Goal: Task Accomplishment & Management: Use online tool/utility

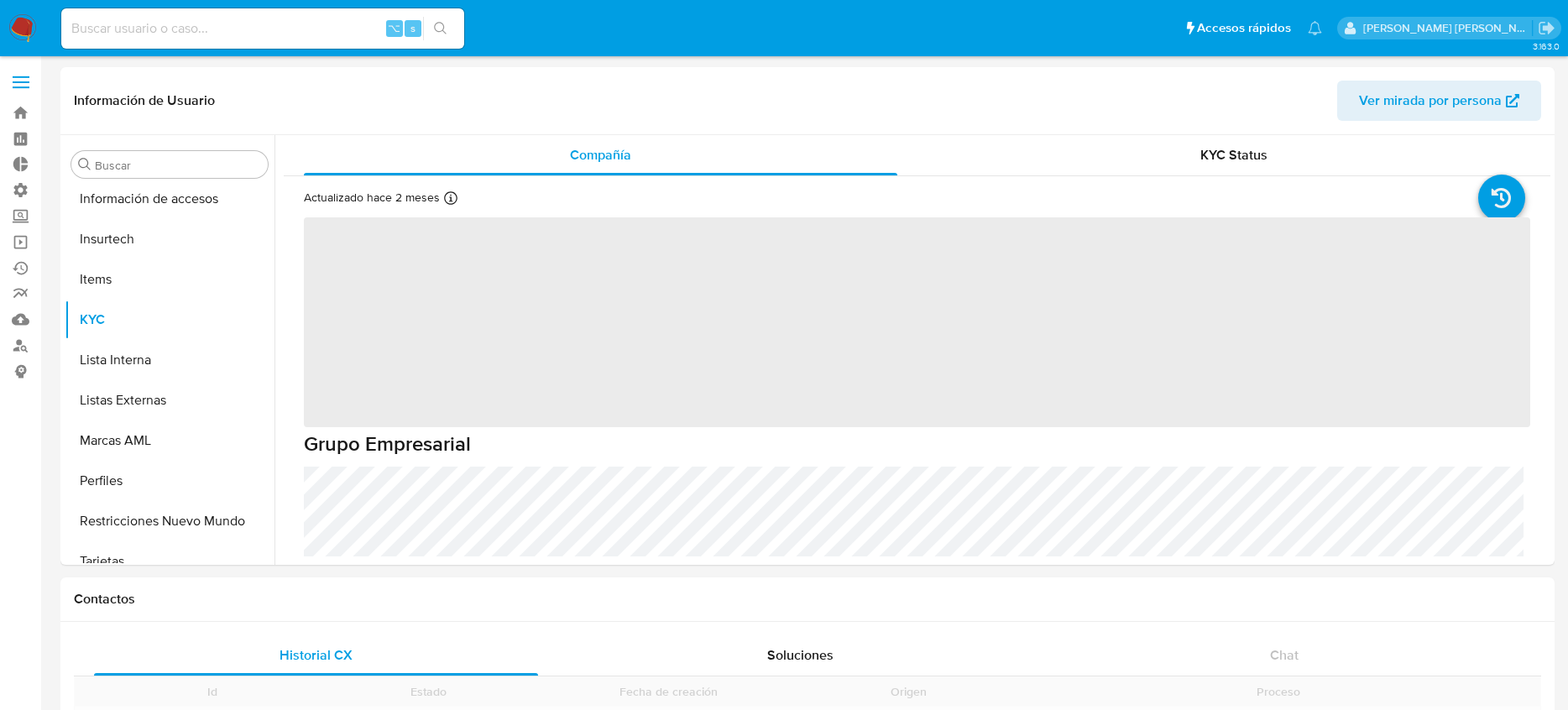
scroll to position [831, 0]
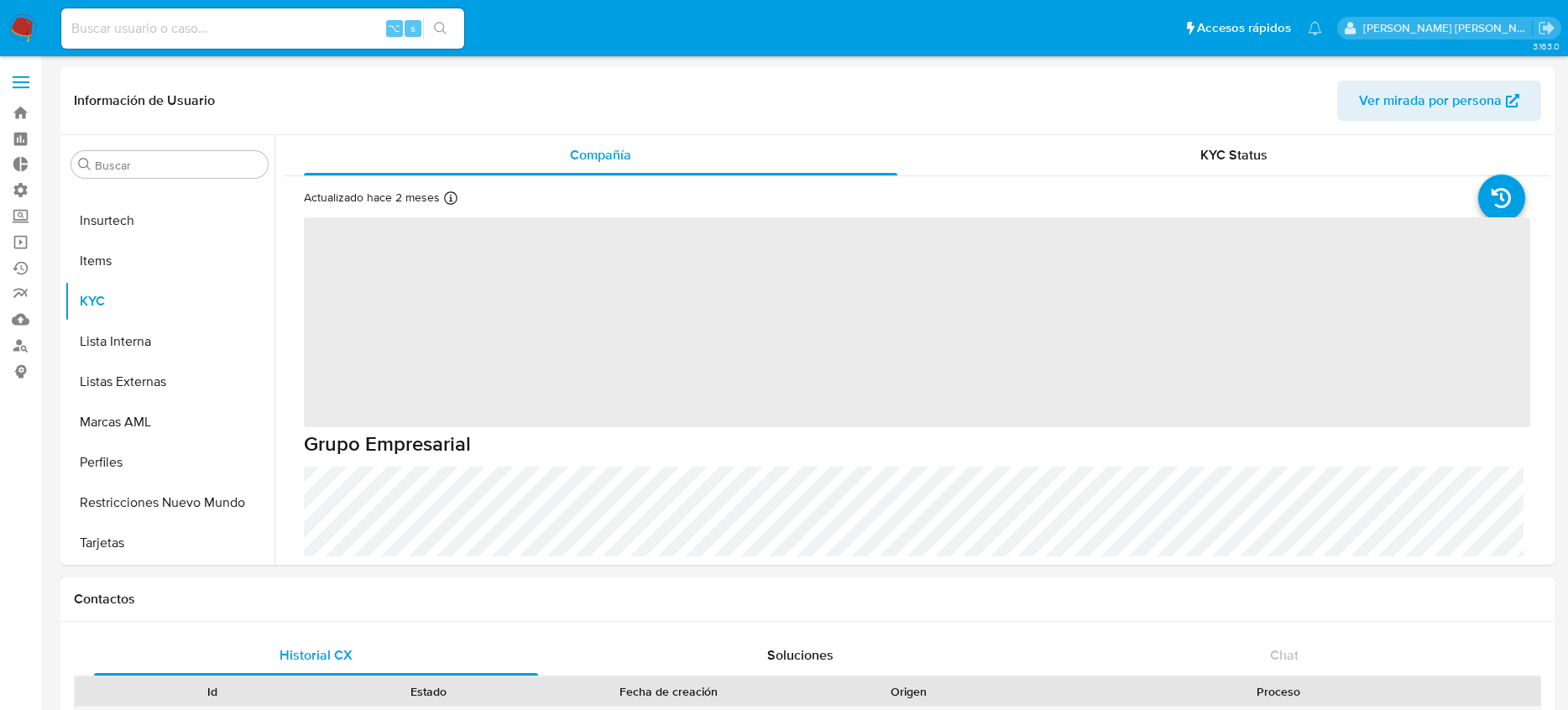
select select "10"
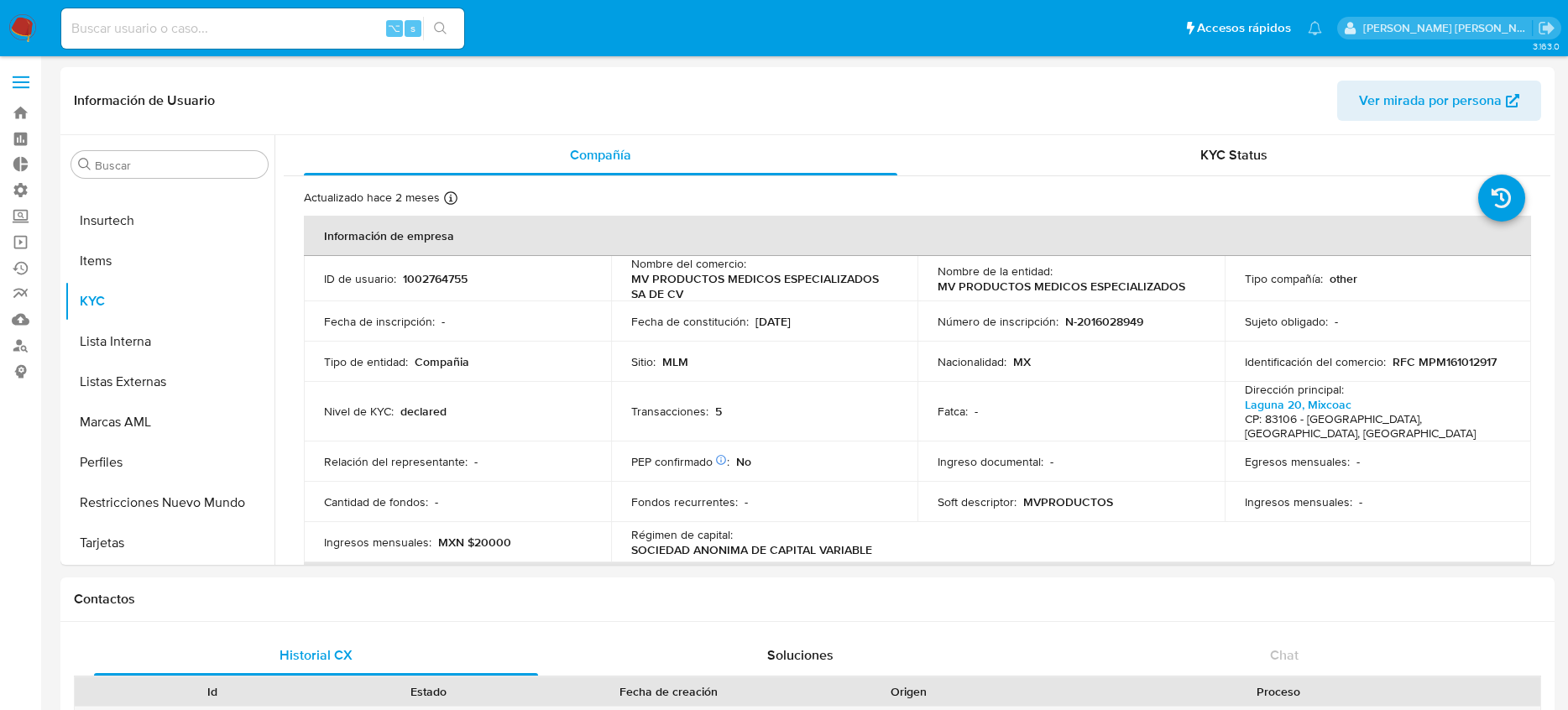
click at [177, 23] on div "⌥ s" at bounding box center [263, 28] width 403 height 40
click at [177, 23] on input at bounding box center [263, 28] width 403 height 21
paste input "Y4KCLWkEpY0AKOVCO3jv7agz"
type input "Y4KCLWkEpY0AKOVCO3jv7agz"
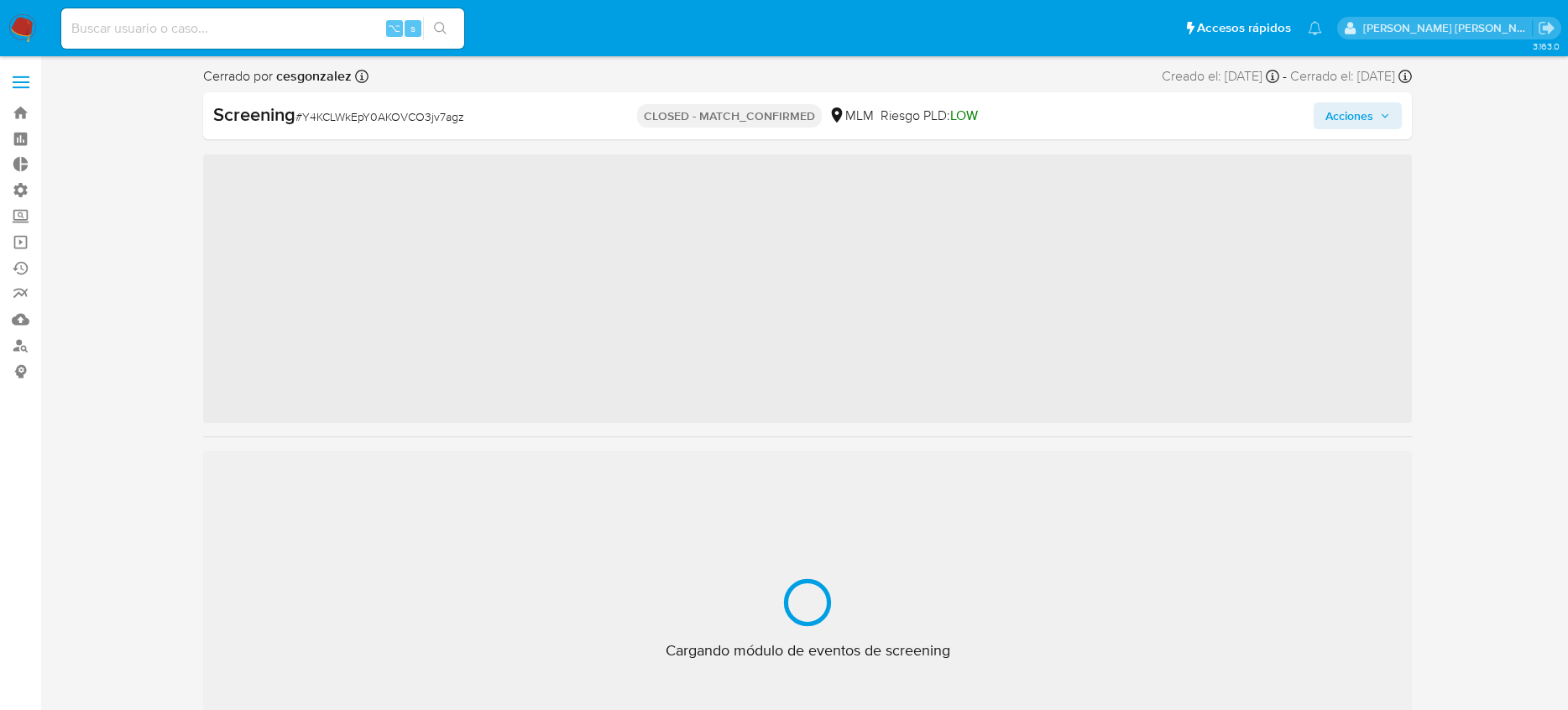
scroll to position [831, 0]
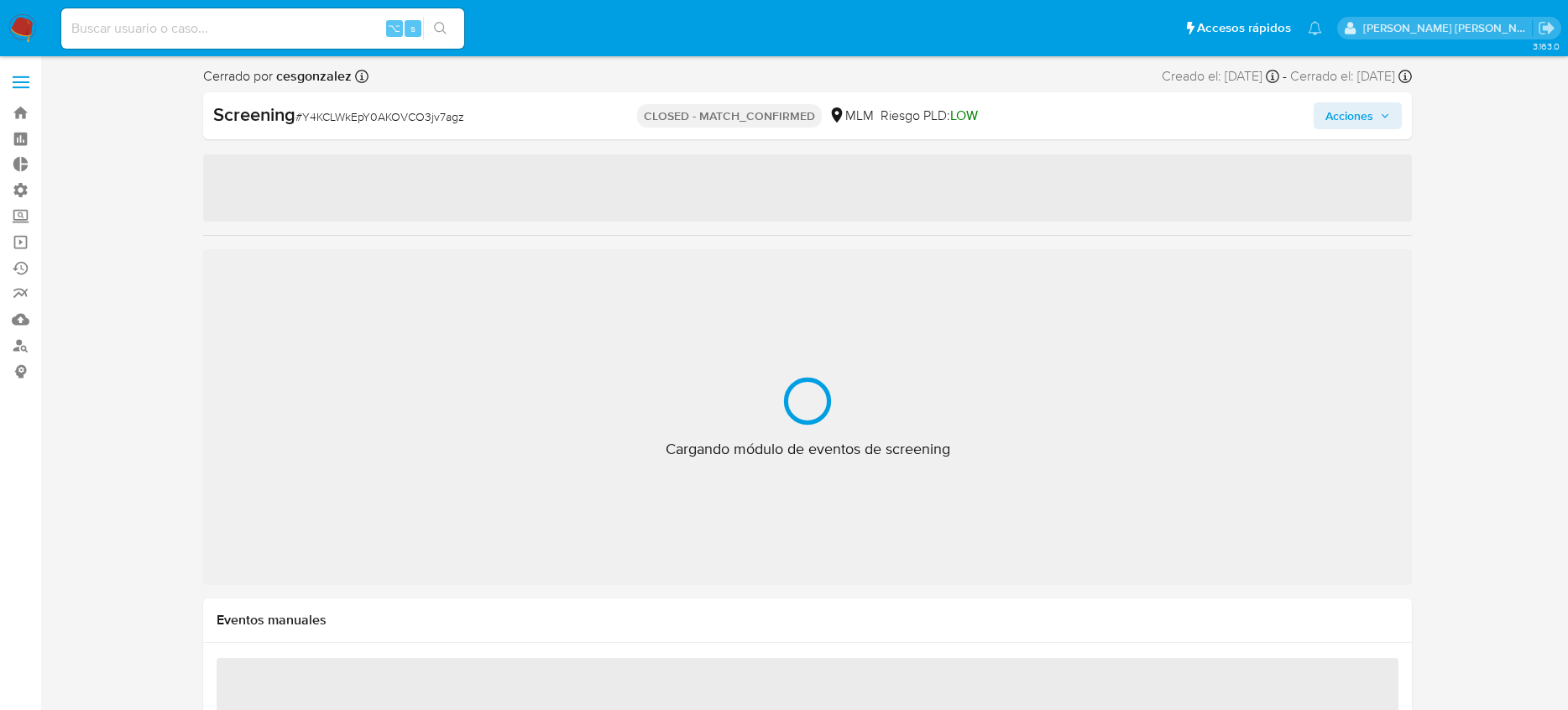
select select "10"
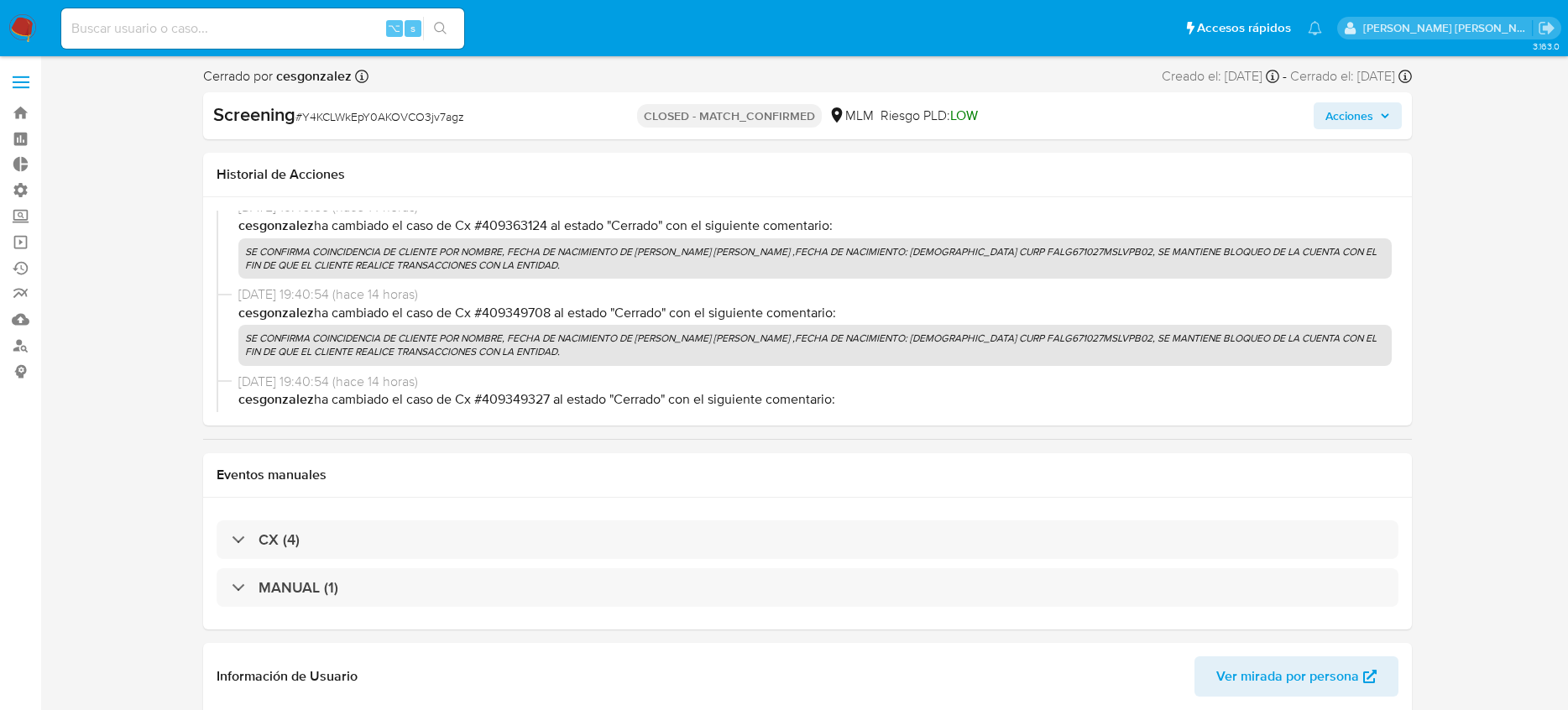
scroll to position [0, 0]
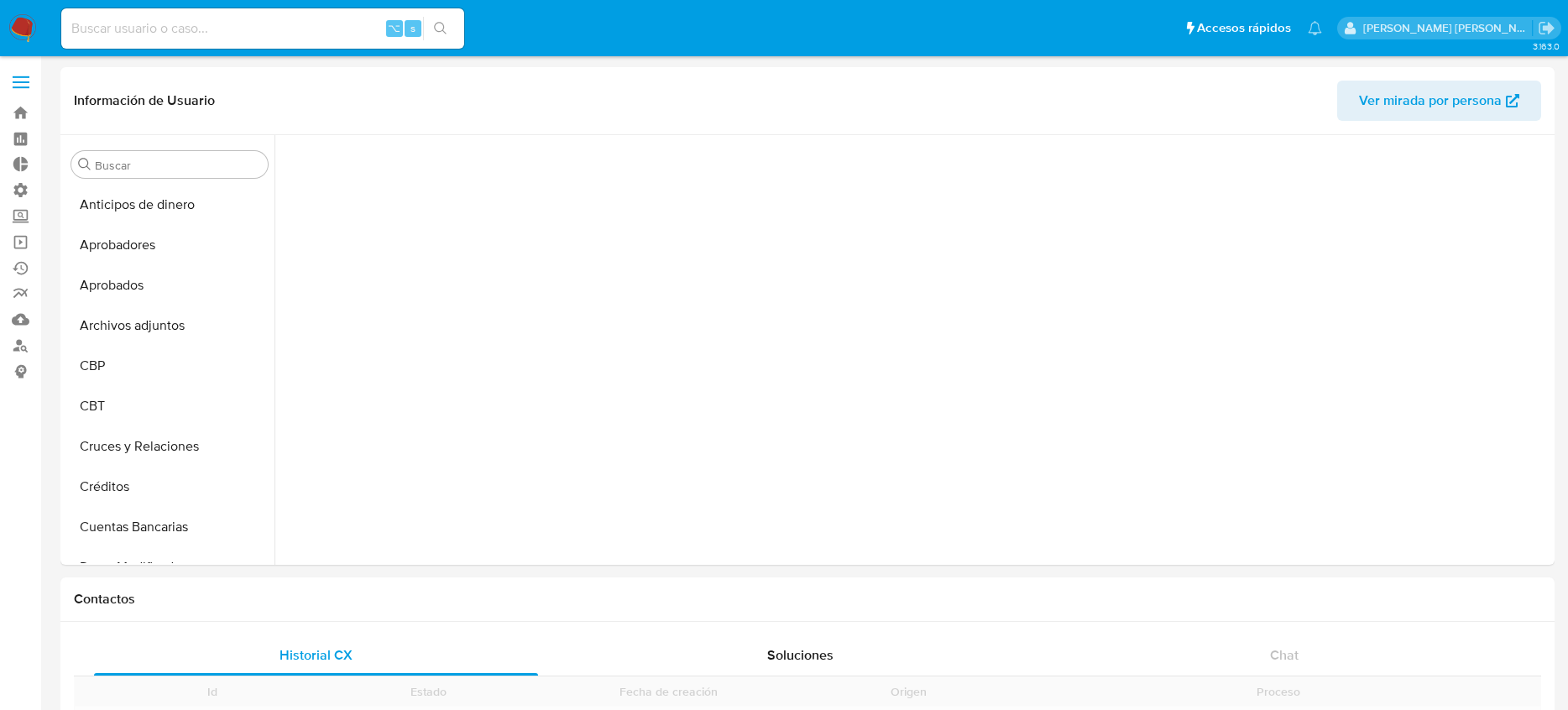
scroll to position [646, 0]
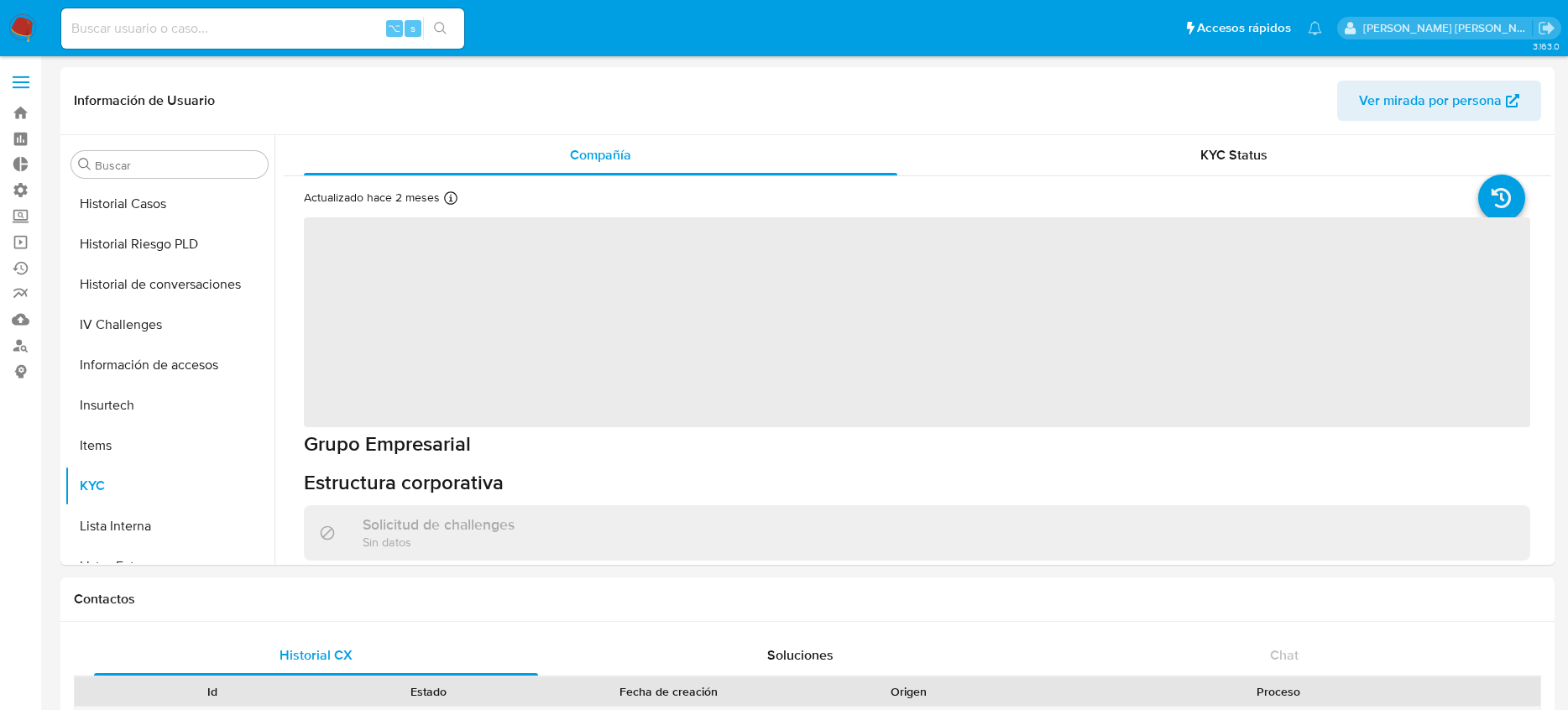
select select "10"
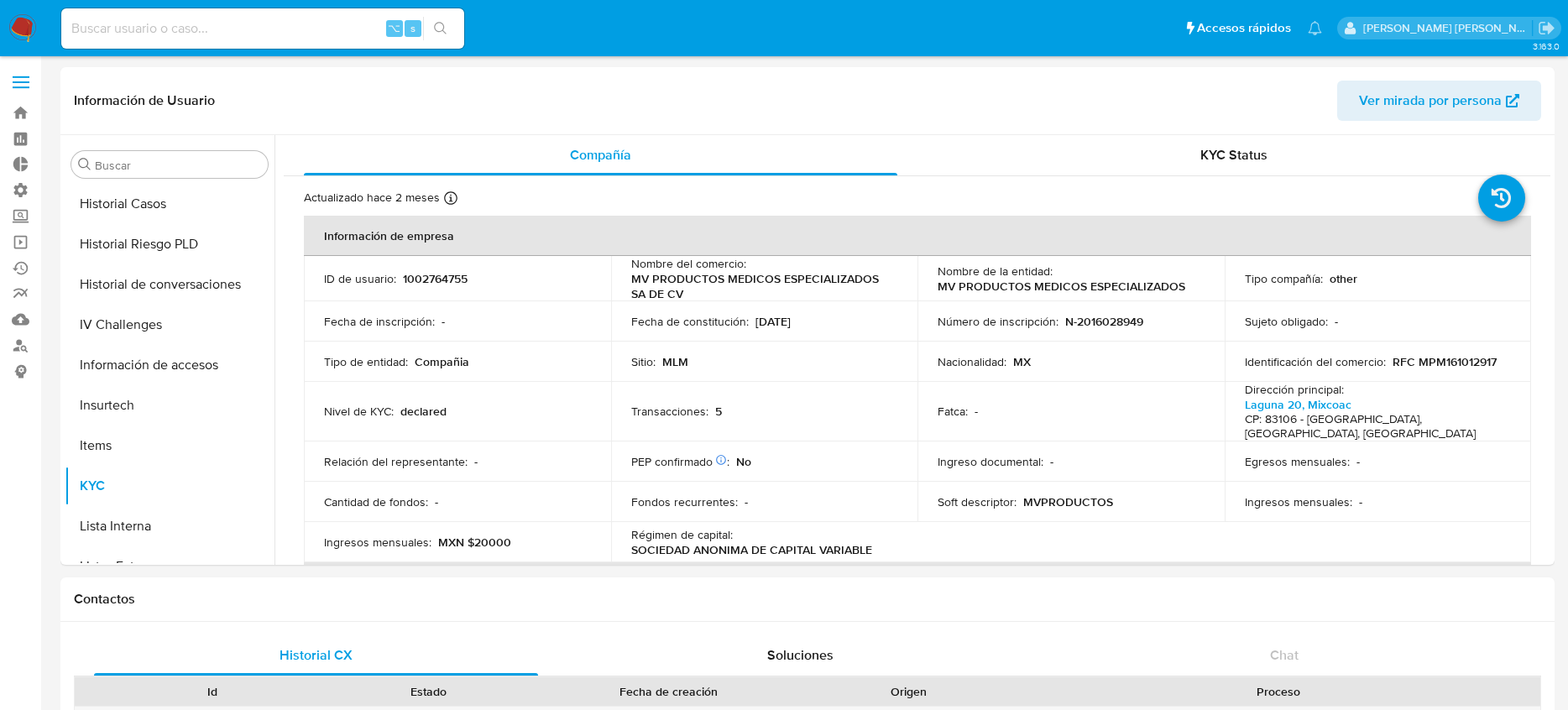
scroll to position [831, 0]
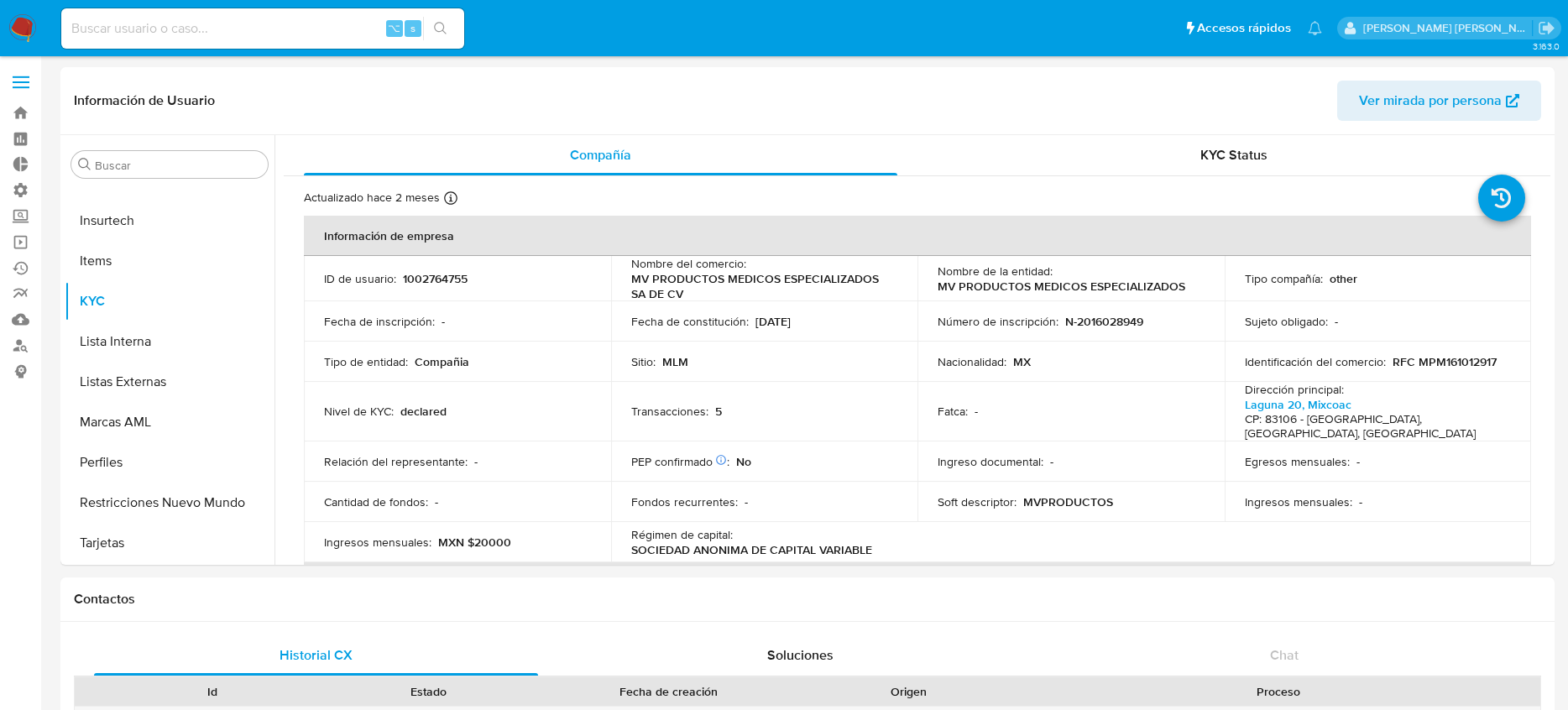
click at [20, 33] on img at bounding box center [22, 28] width 29 height 29
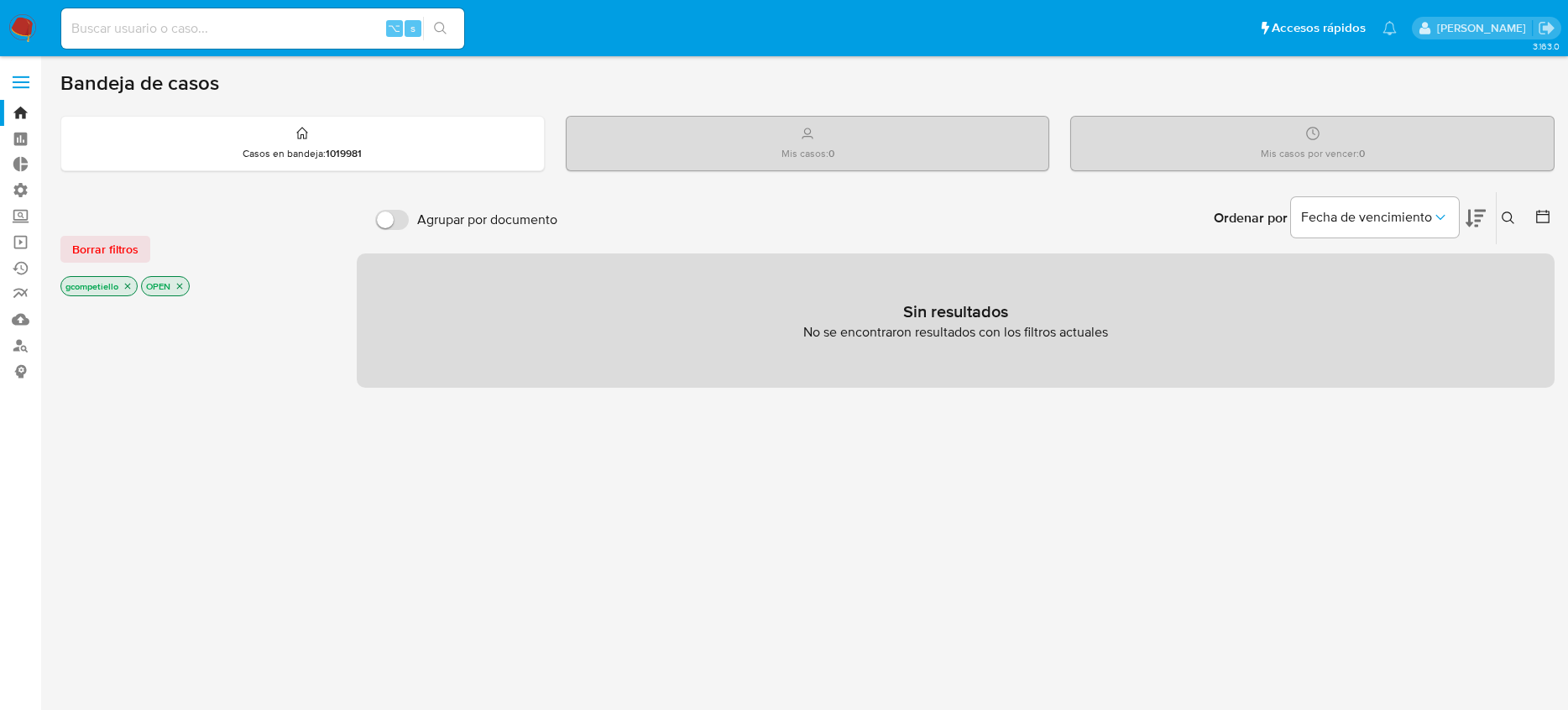
click at [134, 296] on div "gcompetiello OPEN" at bounding box center [194, 287] width 268 height 23
click at [130, 293] on p "gcompetiello" at bounding box center [98, 286] width 75 height 19
click at [127, 285] on icon "close-filter" at bounding box center [128, 286] width 6 height 6
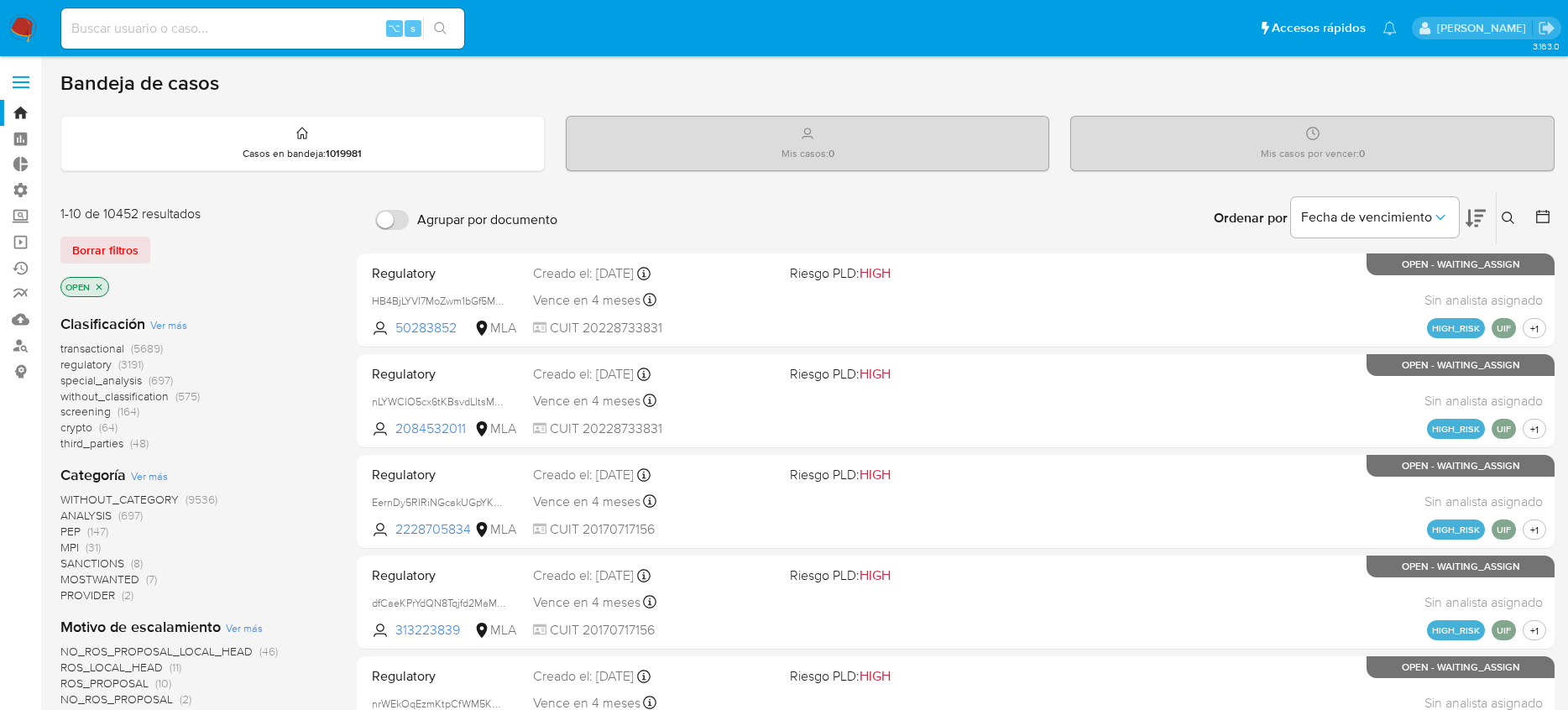
click at [101, 290] on icon "close-filter" at bounding box center [98, 287] width 10 height 10
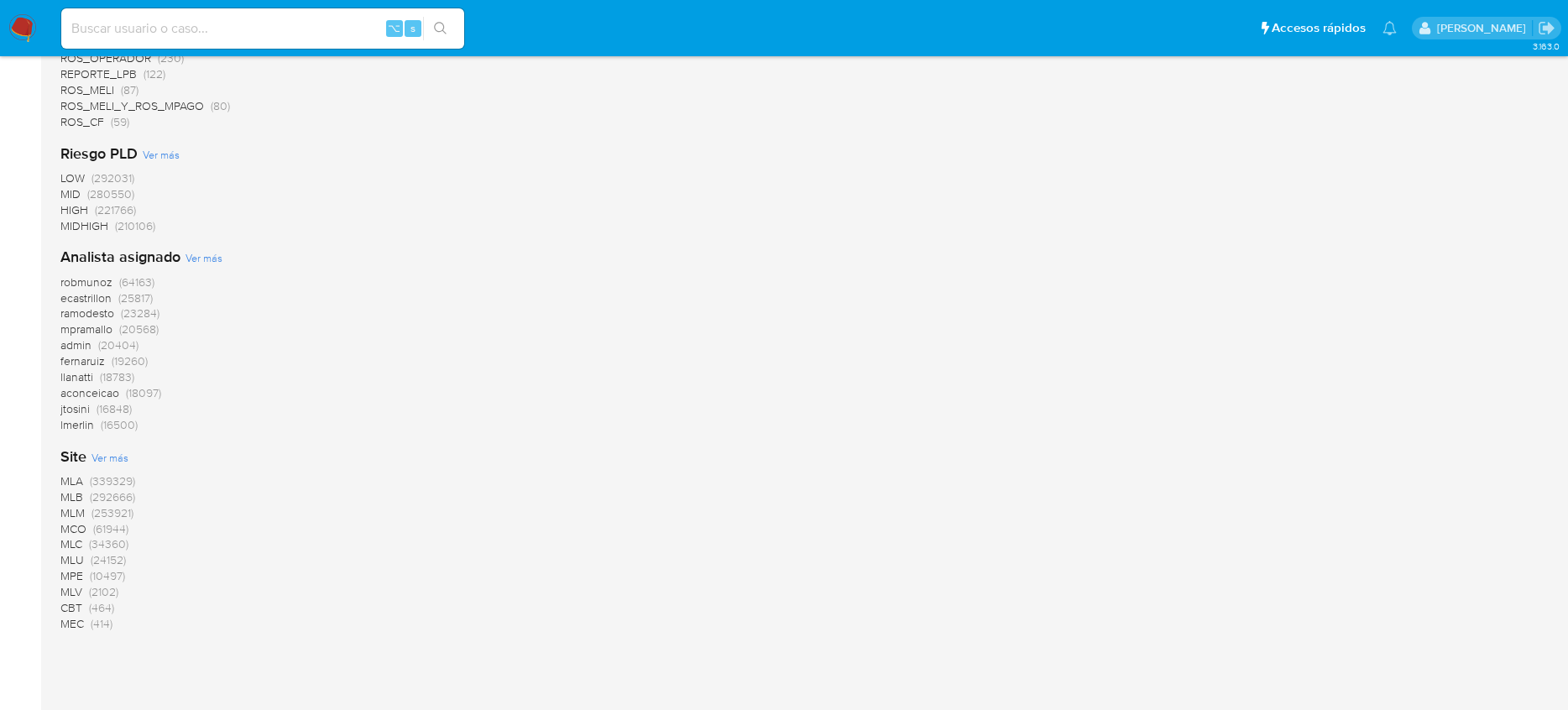
scroll to position [1102, 0]
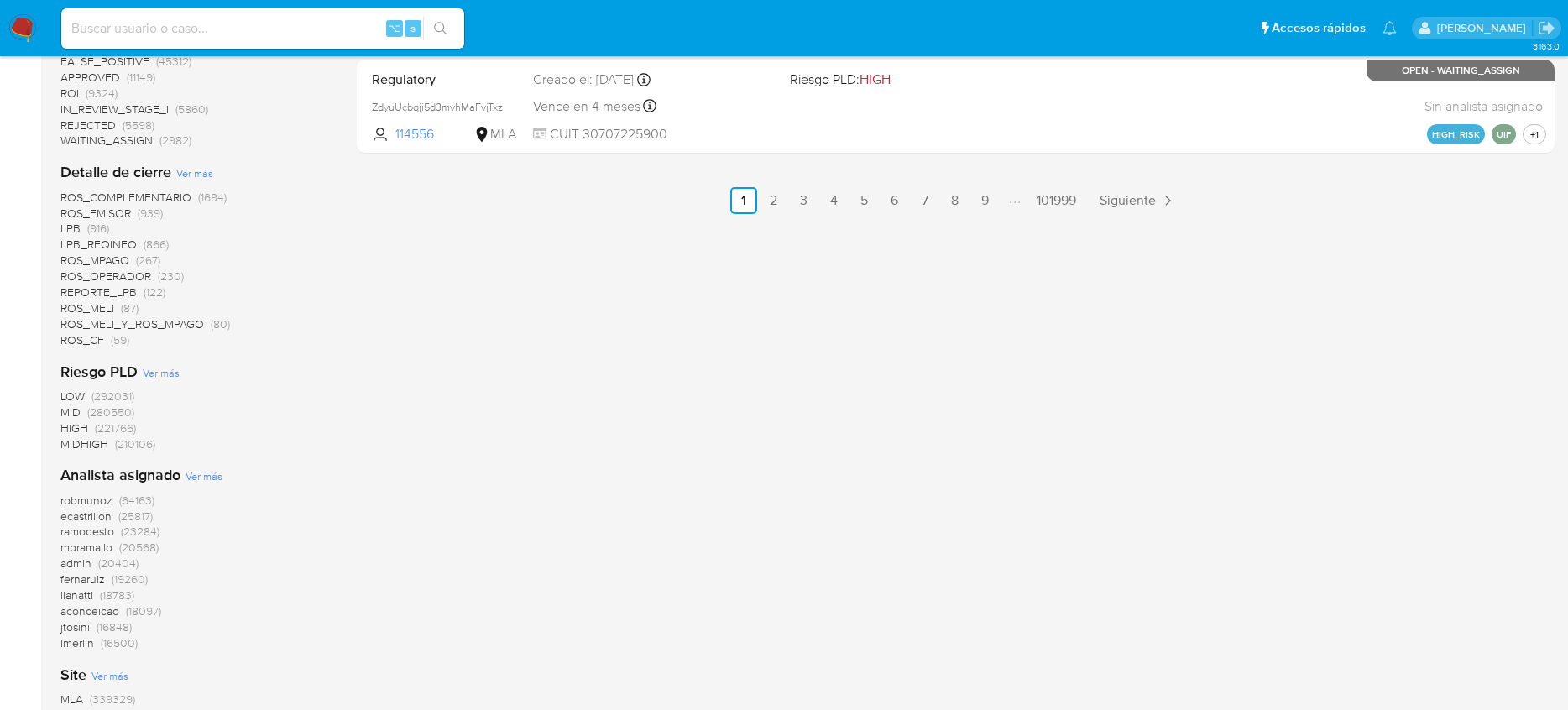
click at [123, 290] on span "REPORTE_LPB" at bounding box center [98, 292] width 76 height 17
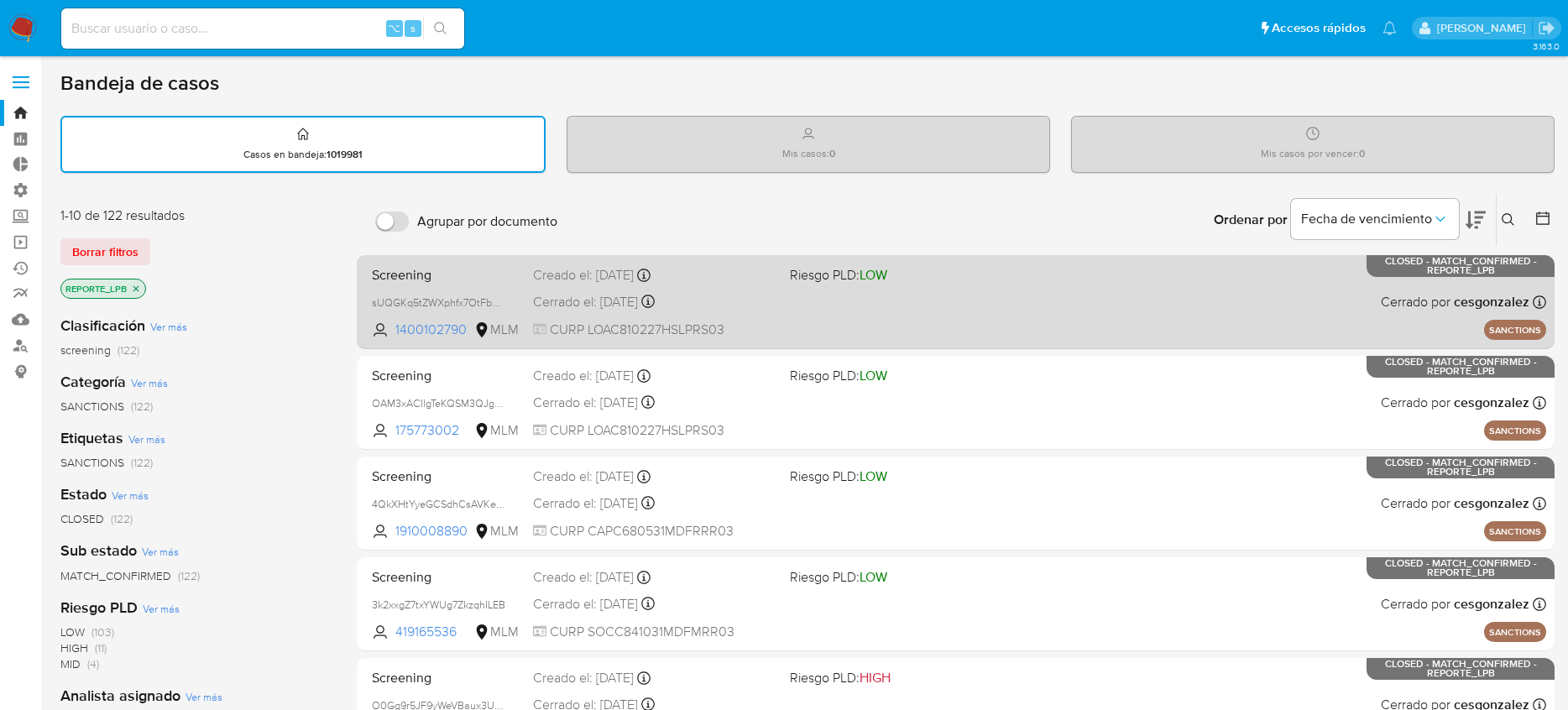
click at [483, 288] on div "Screening sUQGKq5tZWXphfx7OtFbuQHv 1400102790 MLM Riesgo PLD: LOW Creado el: 08…" at bounding box center [955, 301] width 1181 height 85
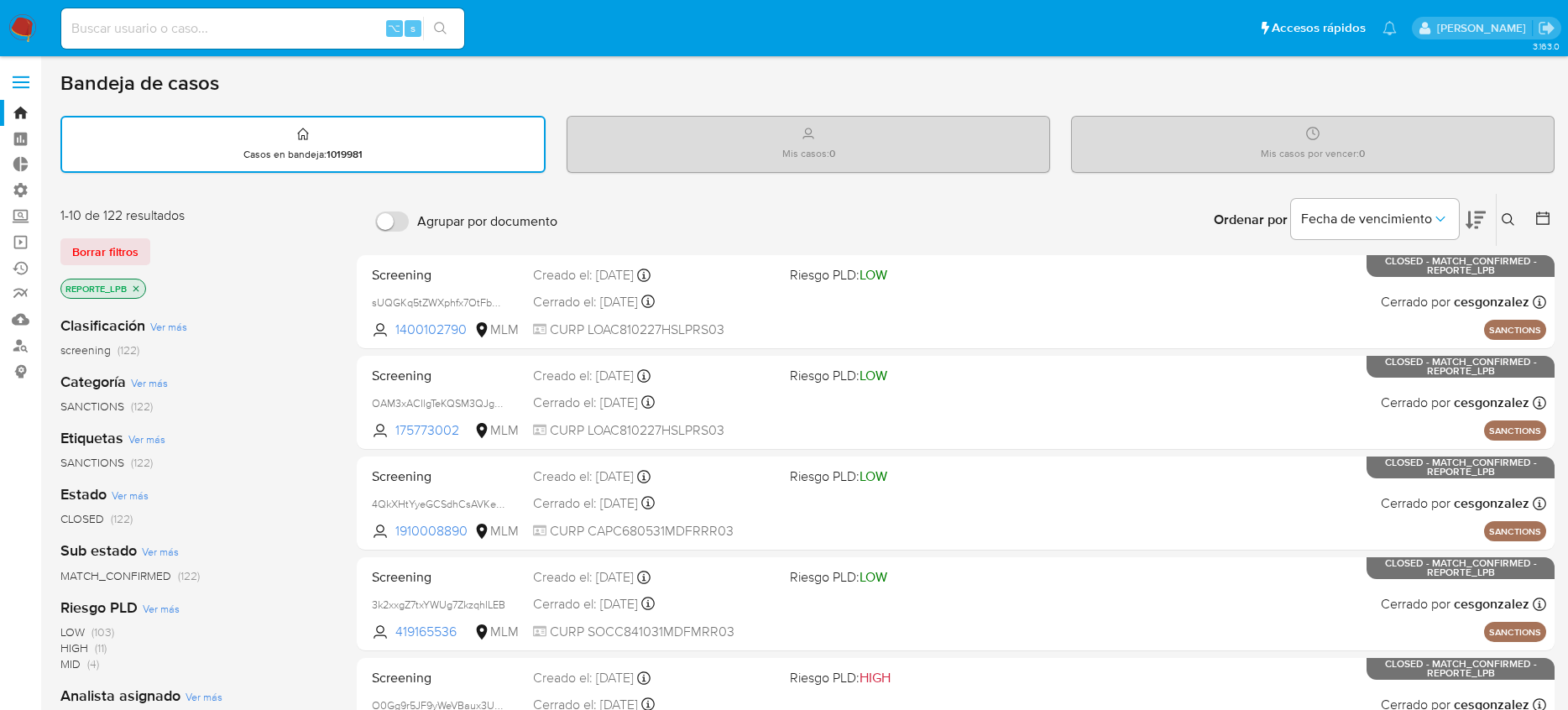
click at [288, 32] on input at bounding box center [263, 28] width 403 height 21
paste input "Y4KCLWkEpY0AKOVCO3jv7agz"
type input "Y4KCLWkEpY0AKOVCO3jv7agz"
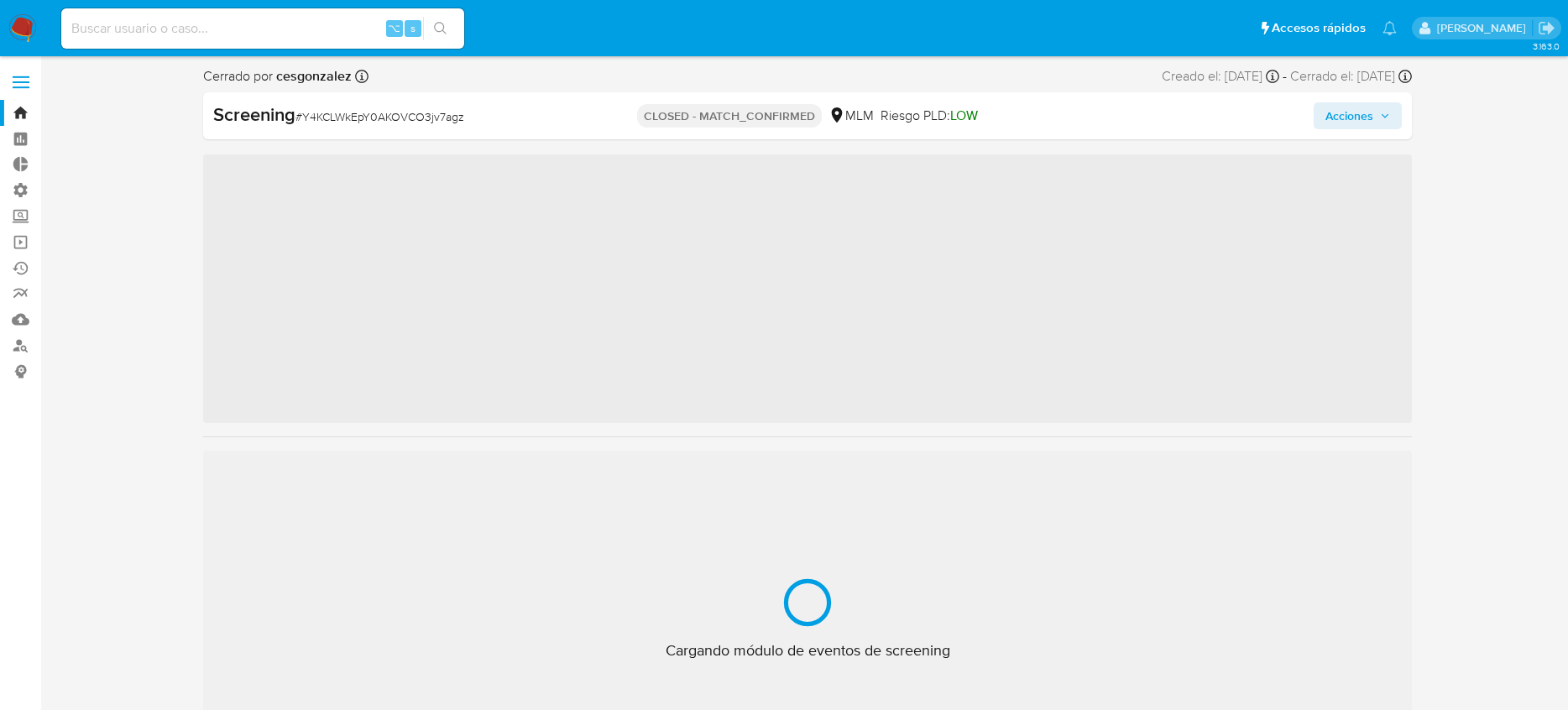
scroll to position [831, 0]
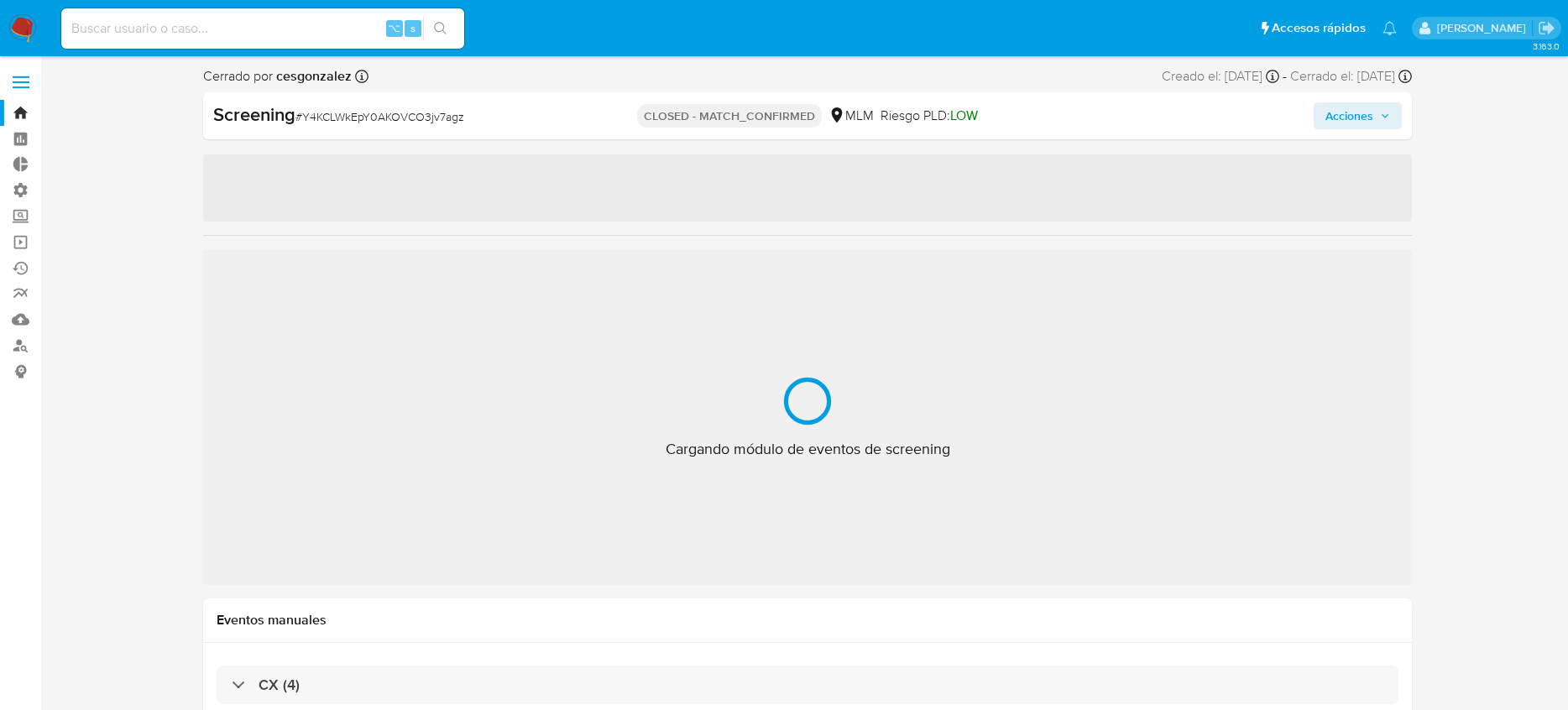
select select "10"
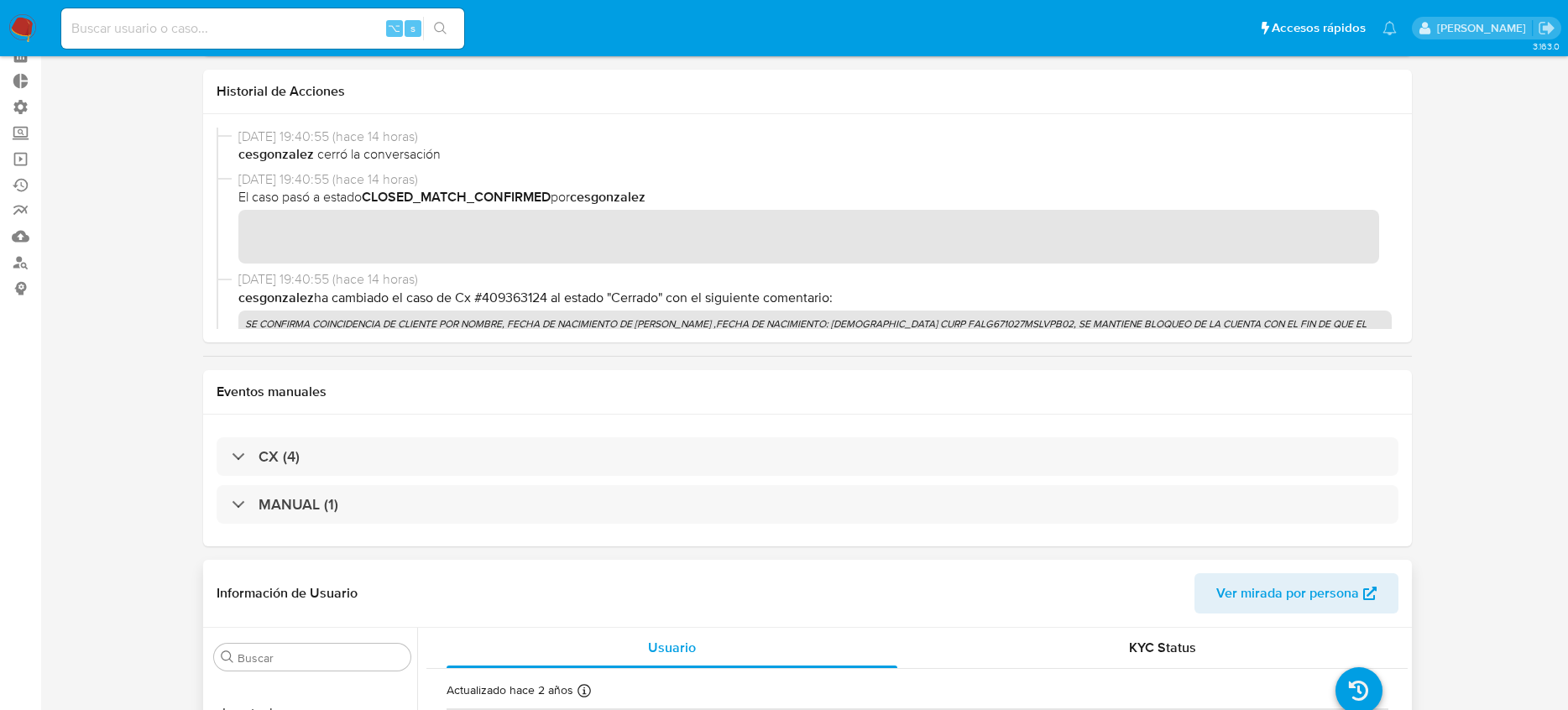
scroll to position [99, 0]
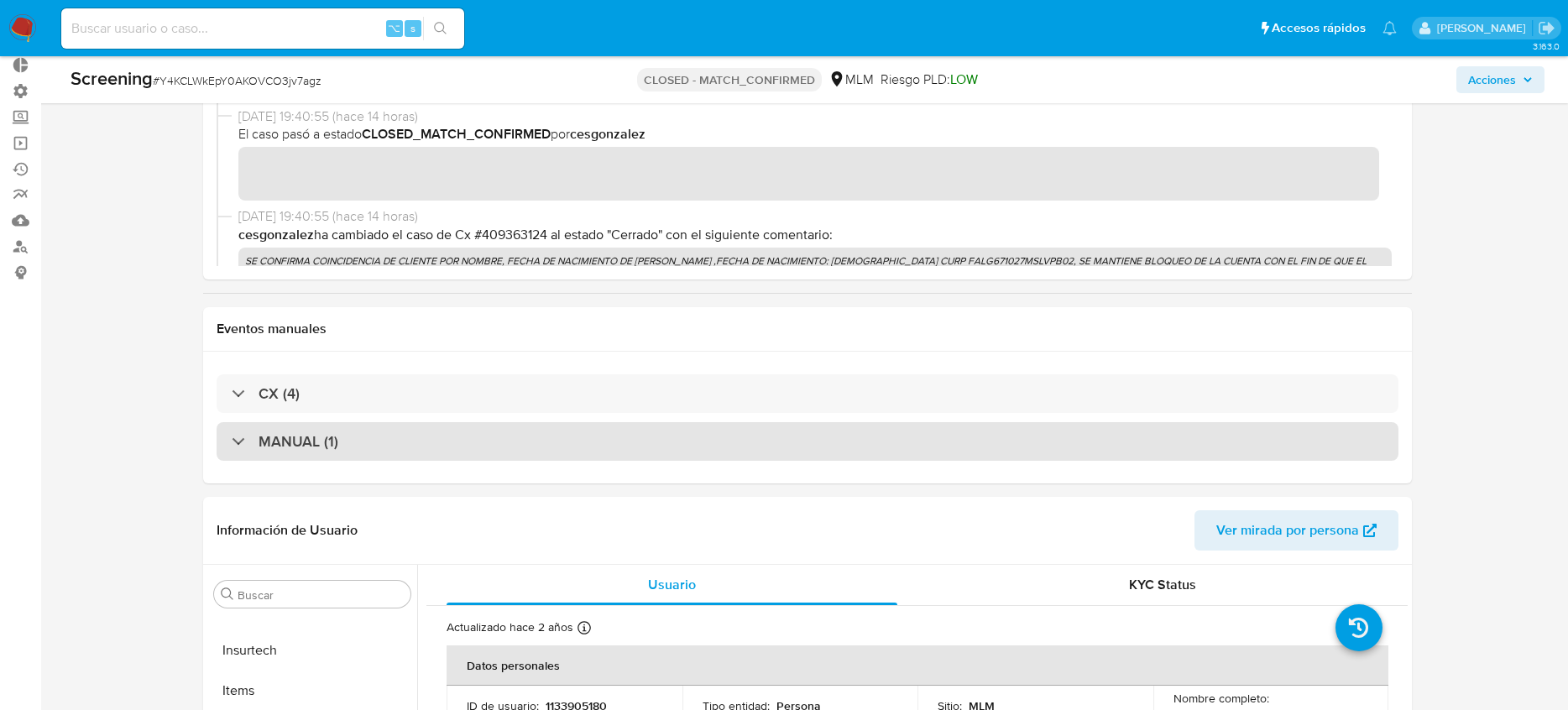
click at [410, 456] on div "MANUAL (1)" at bounding box center [807, 442] width 1182 height 39
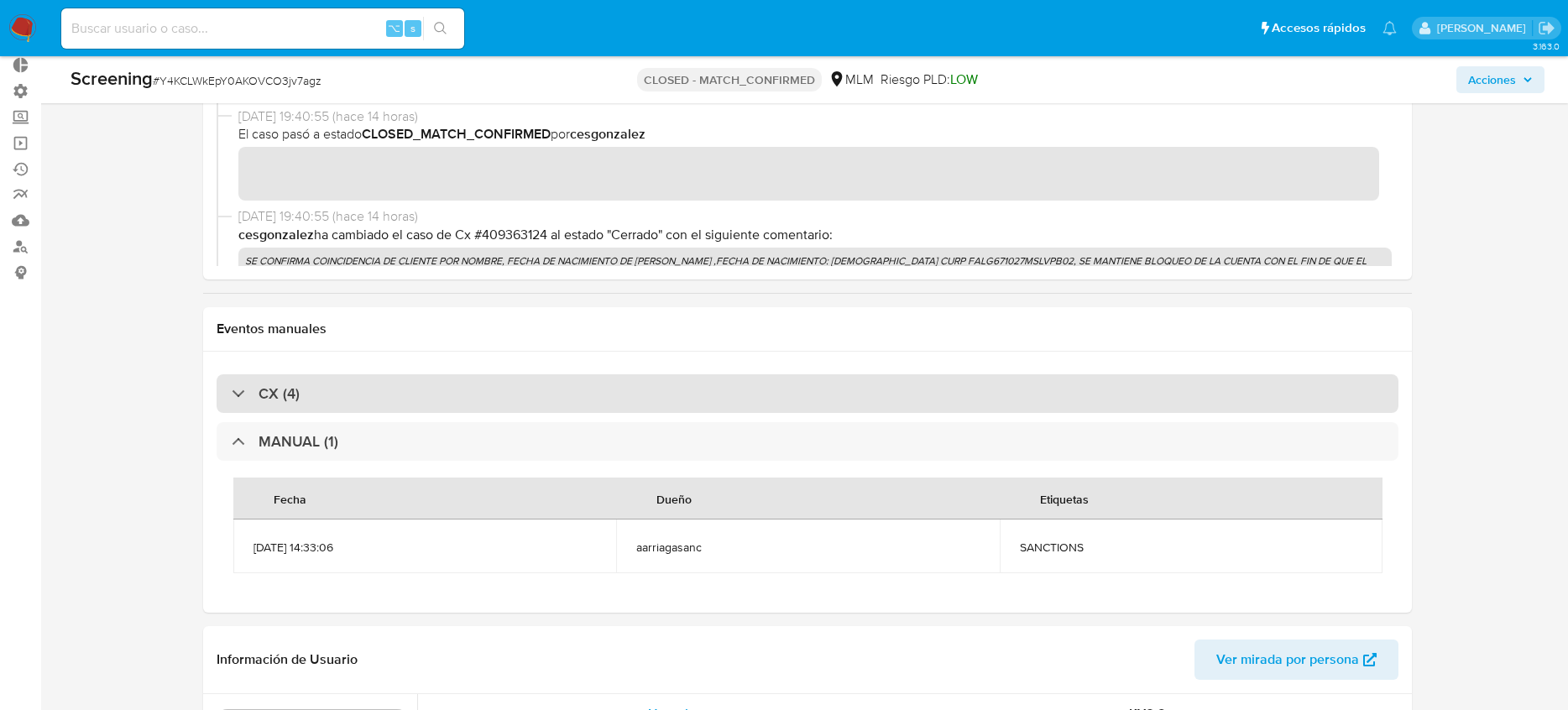
click at [425, 401] on div "CX (4)" at bounding box center [807, 394] width 1182 height 39
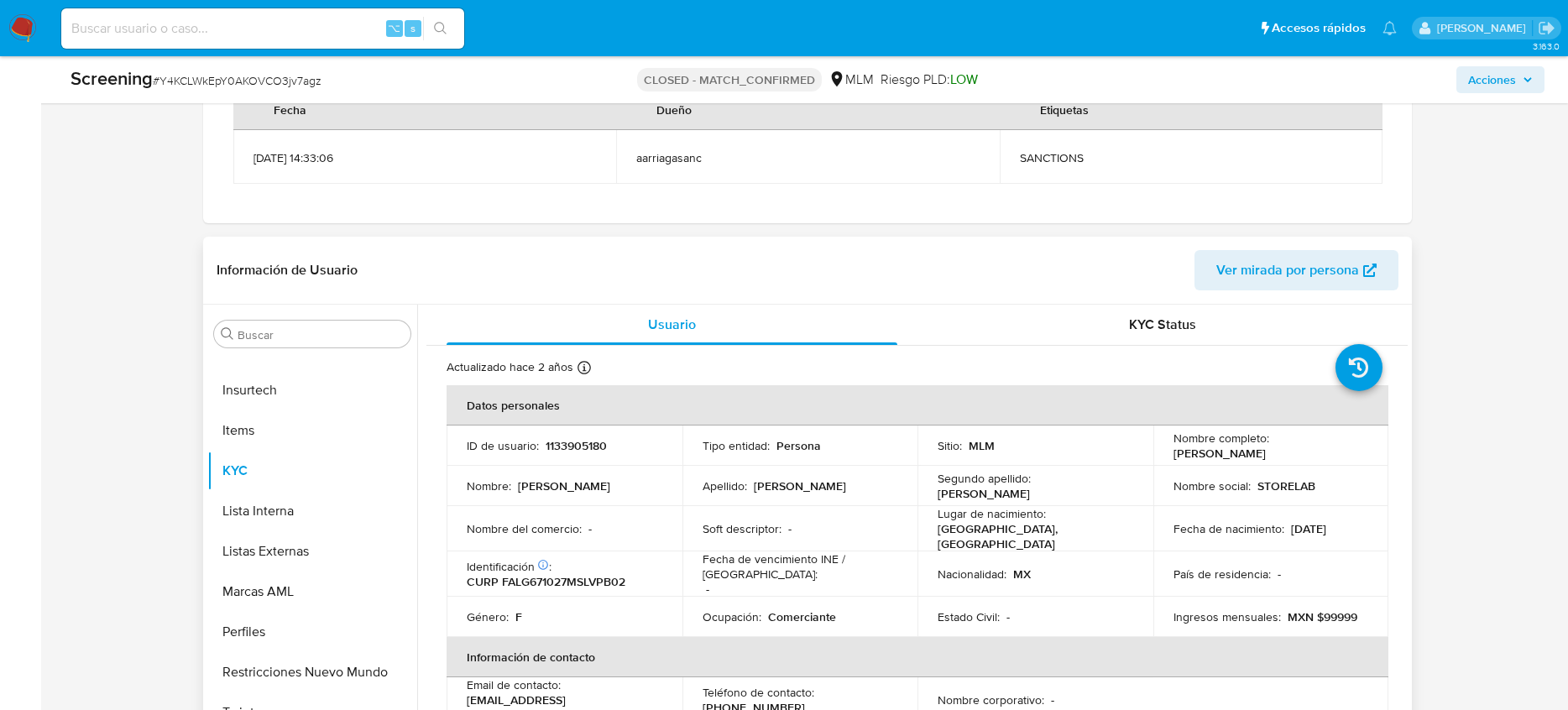
scroll to position [490, 0]
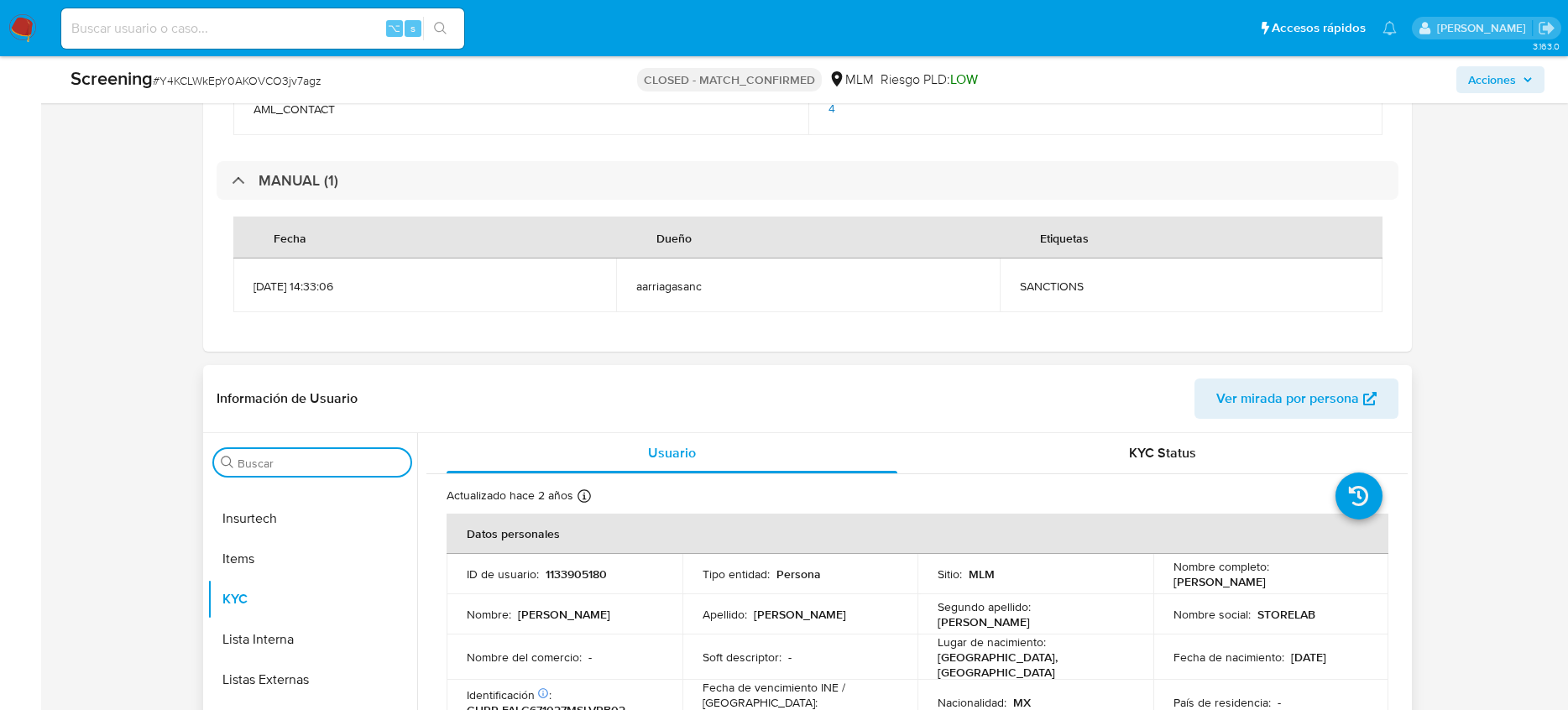
click at [307, 467] on input "Buscar" at bounding box center [320, 464] width 166 height 15
type input "marca"
click at [331, 530] on button "Marcas AML" at bounding box center [312, 543] width 210 height 40
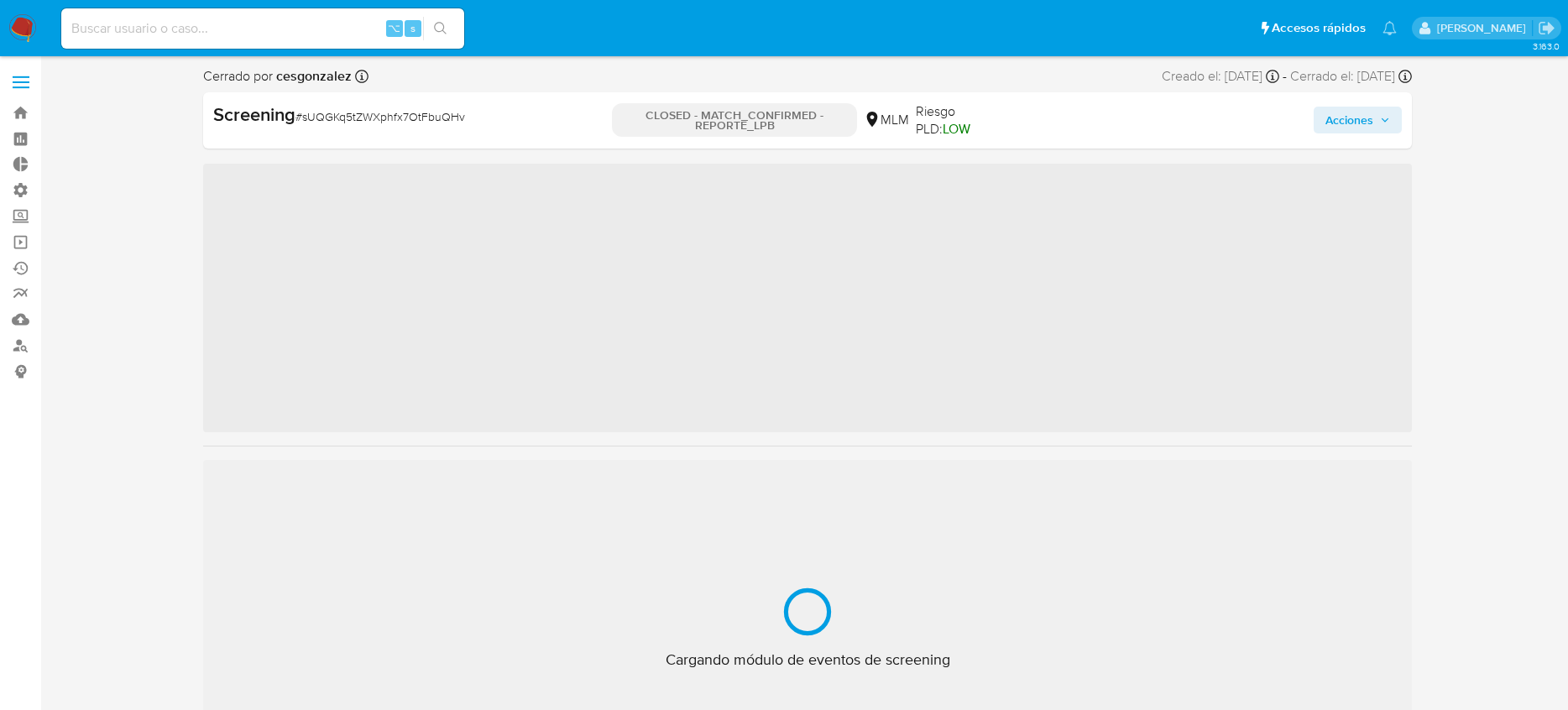
scroll to position [831, 0]
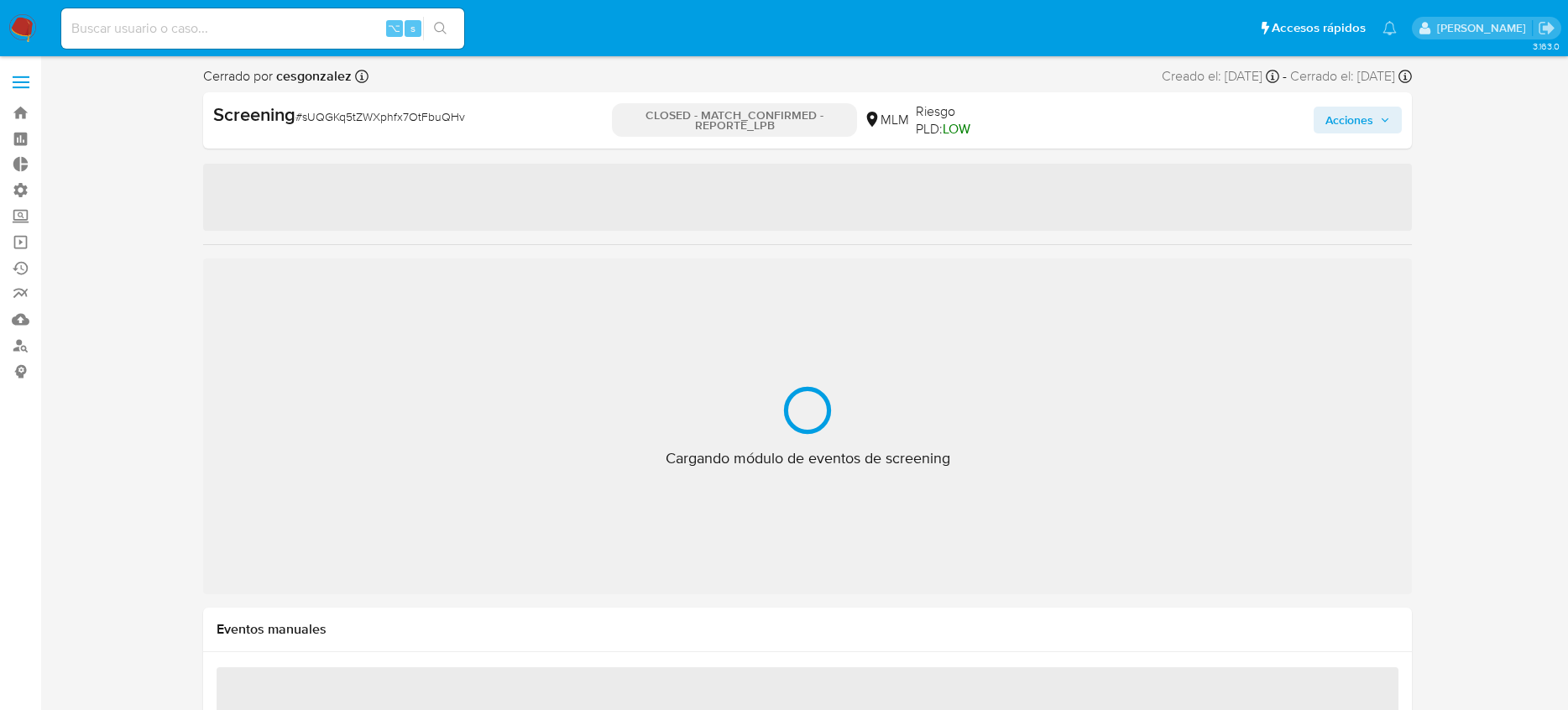
select select "10"
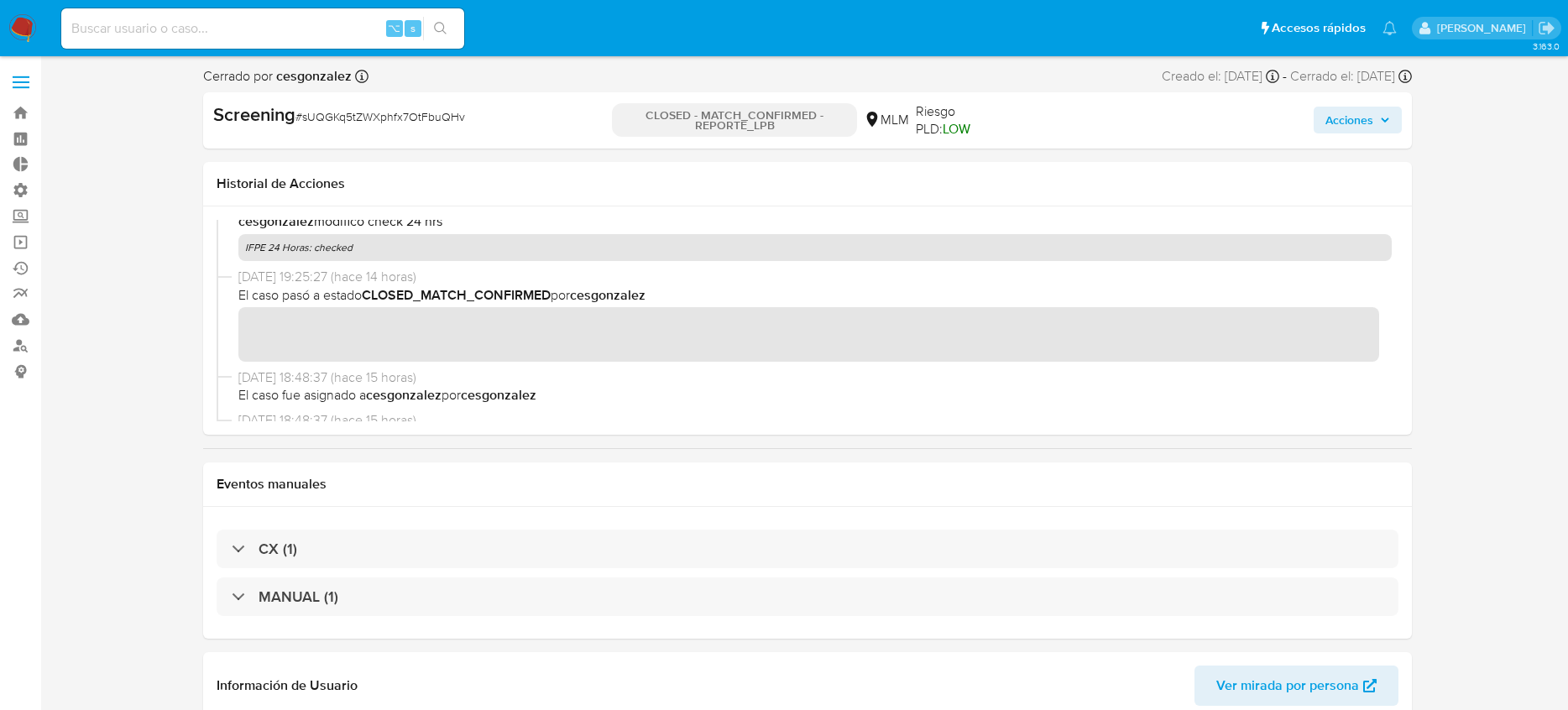
scroll to position [0, 0]
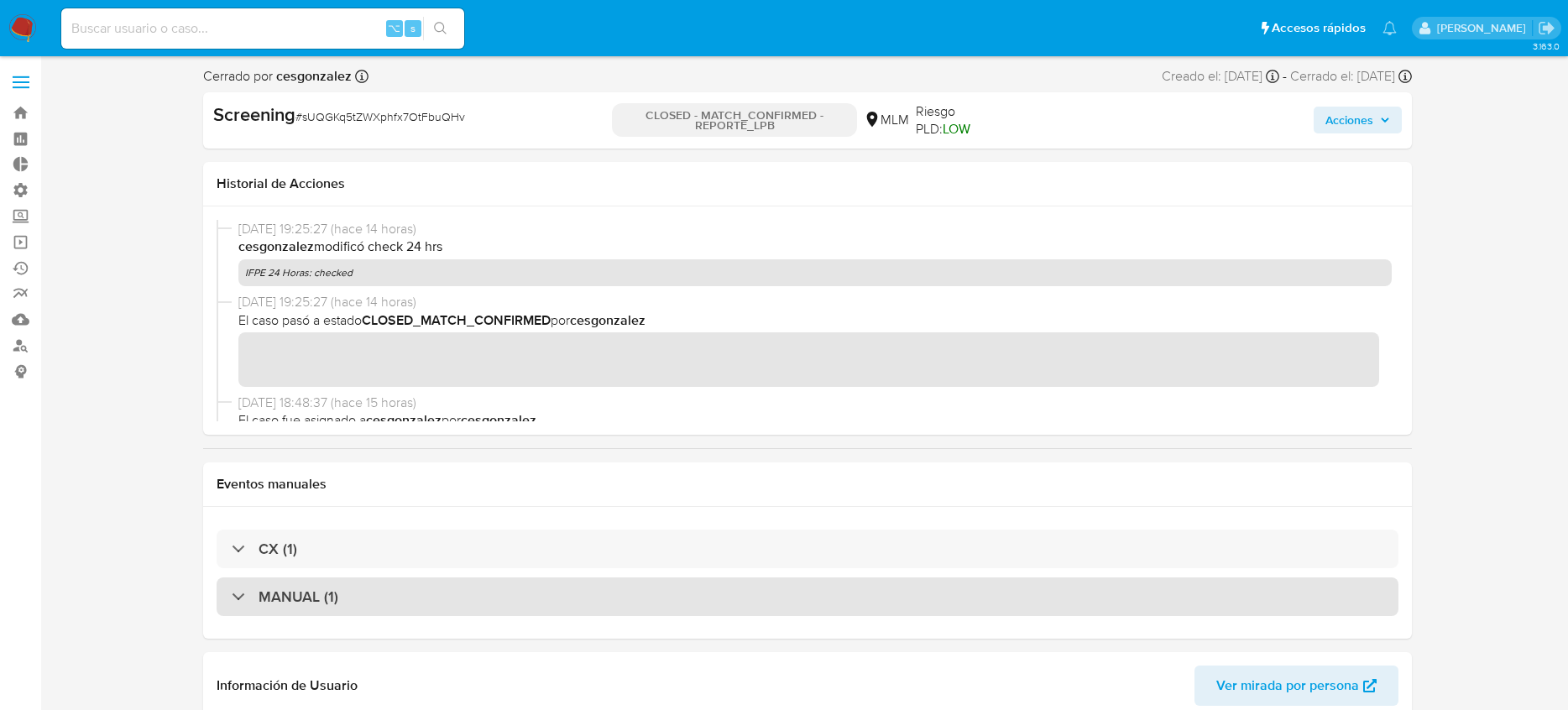
drag, startPoint x: 341, startPoint y: 594, endPoint x: 344, endPoint y: 580, distance: 14.3
click at [341, 589] on div "MANUAL (1)" at bounding box center [807, 598] width 1182 height 39
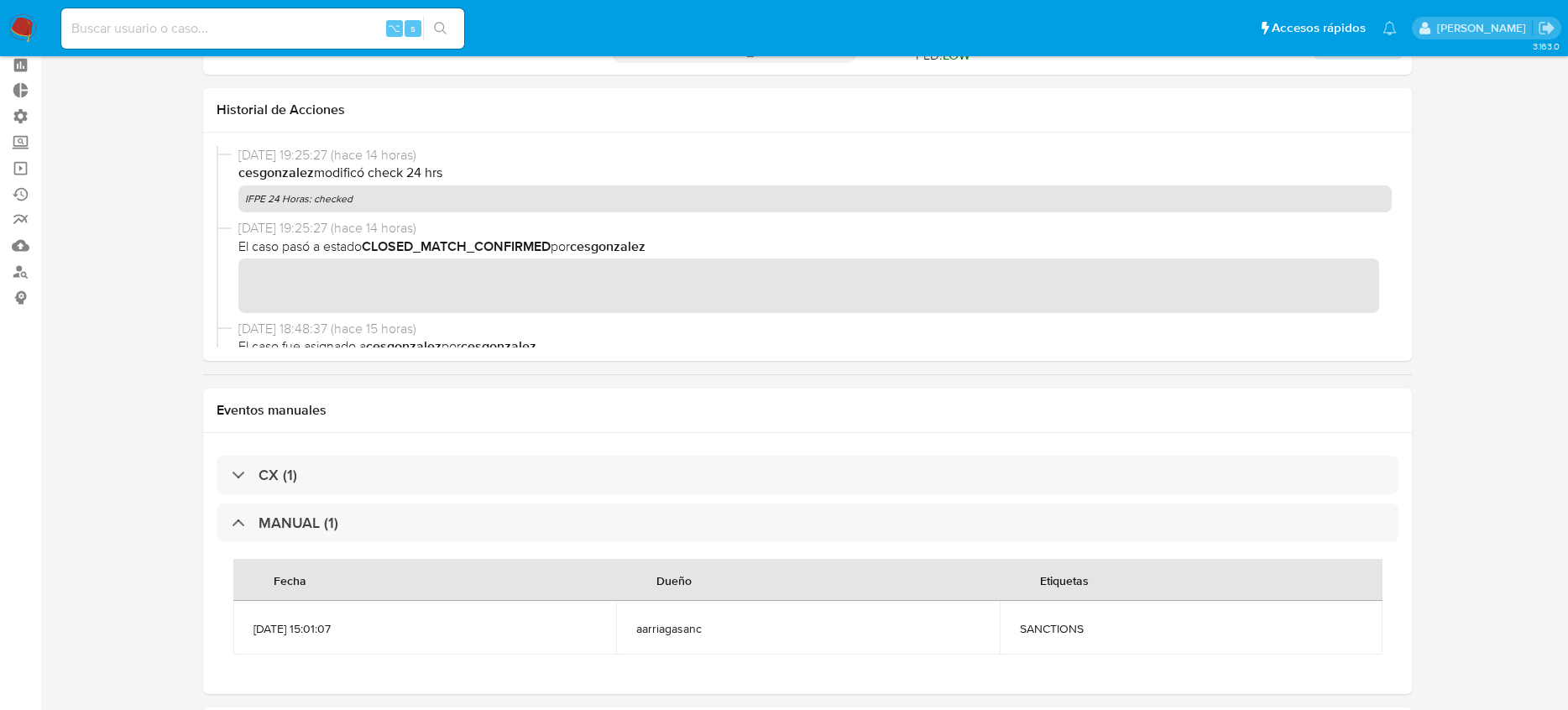
scroll to position [154, 0]
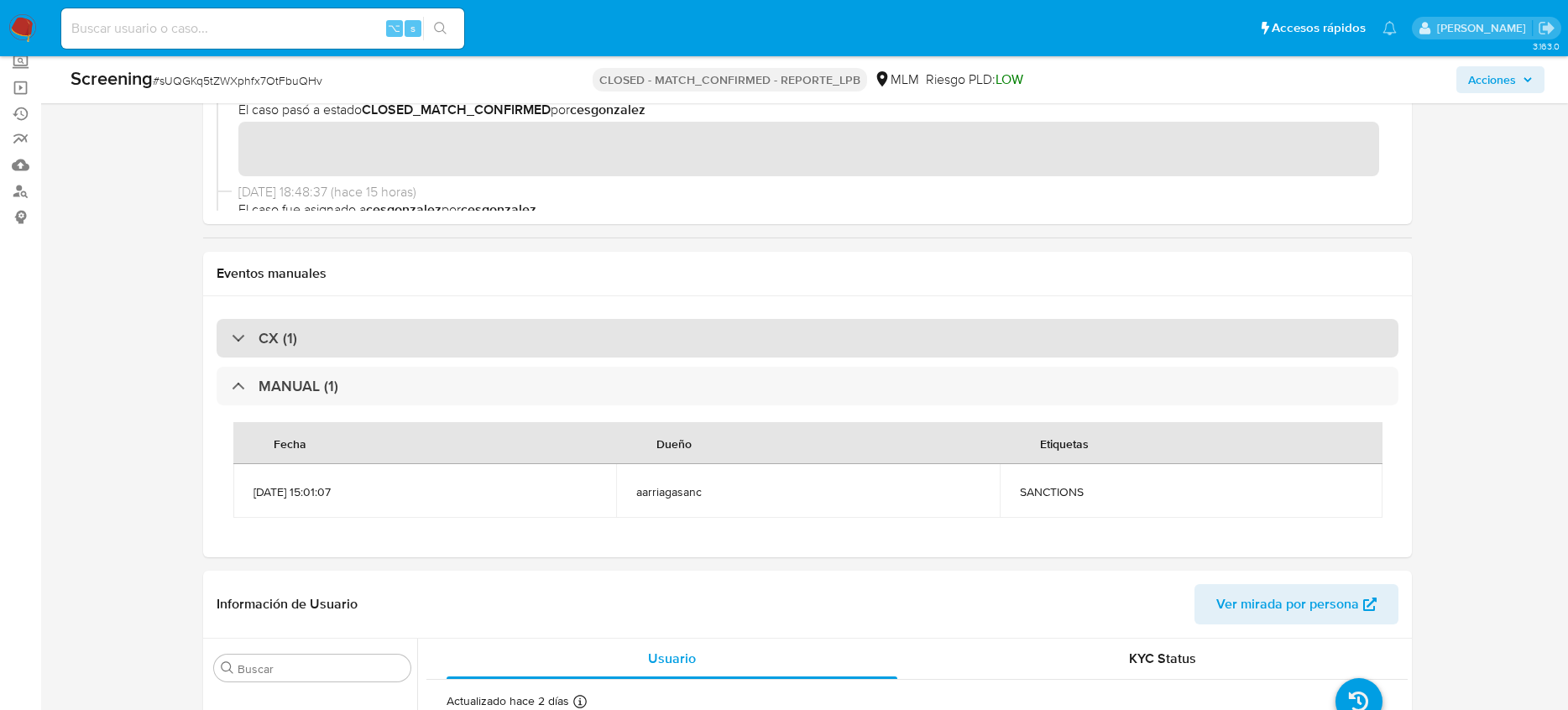
click at [395, 343] on div "CX (1)" at bounding box center [807, 338] width 1182 height 39
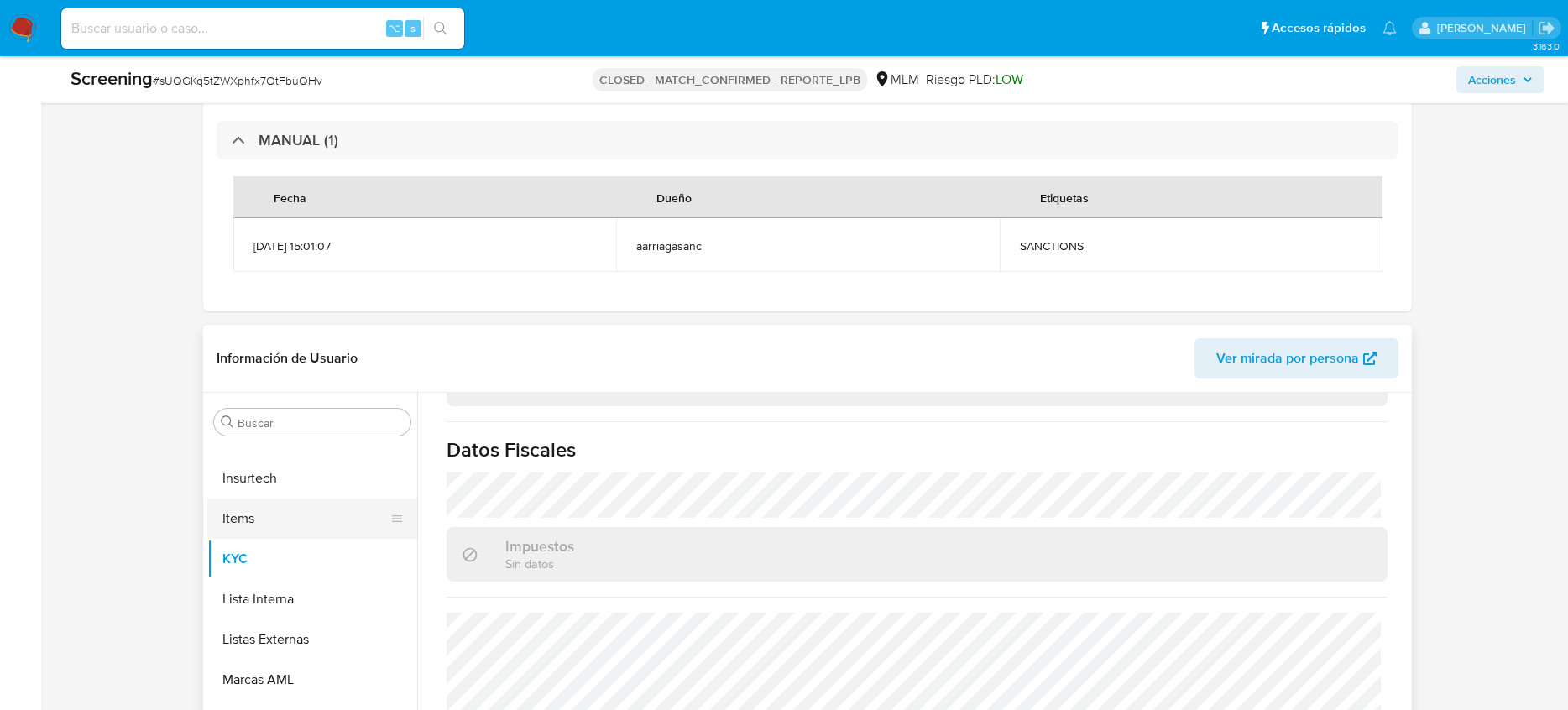
scroll to position [564, 0]
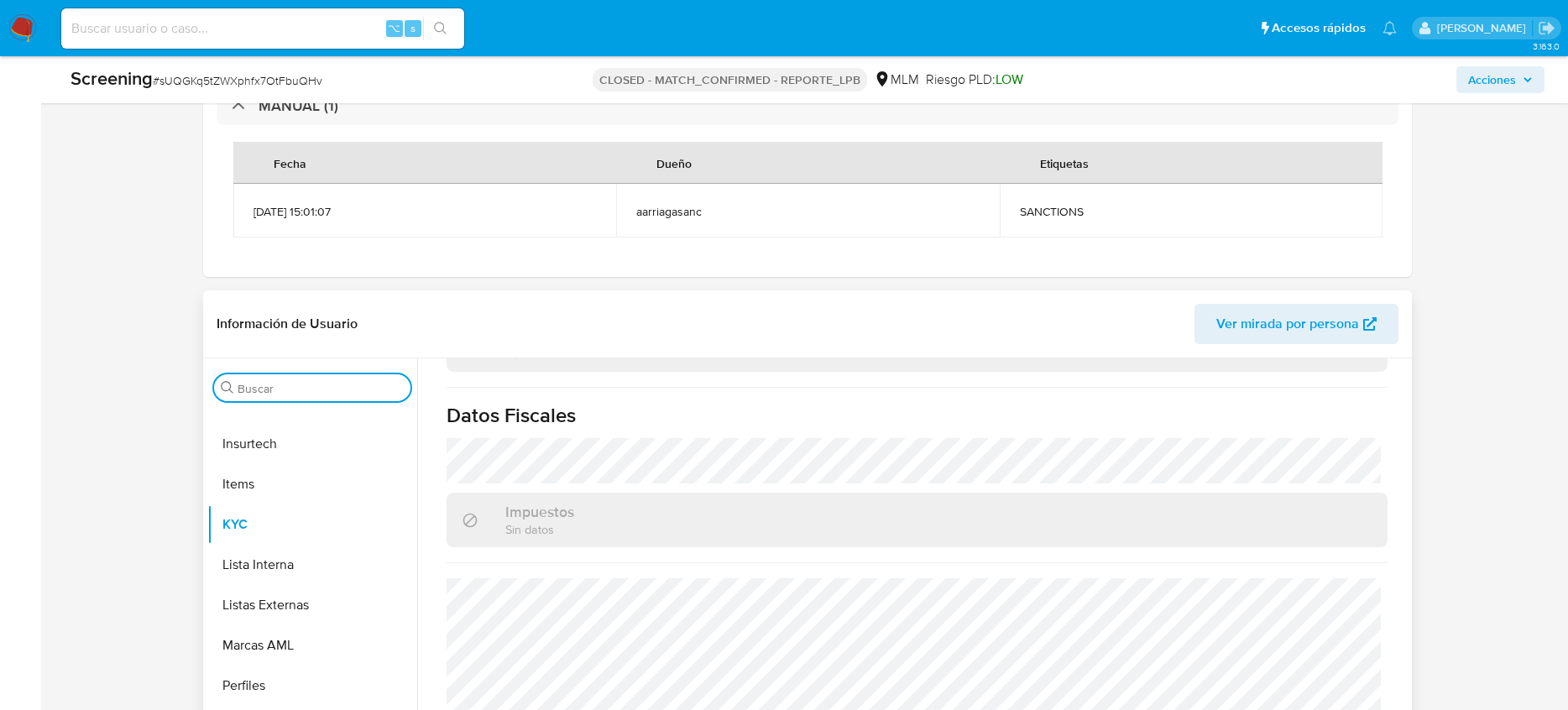
click at [300, 394] on input "Buscar" at bounding box center [320, 388] width 166 height 15
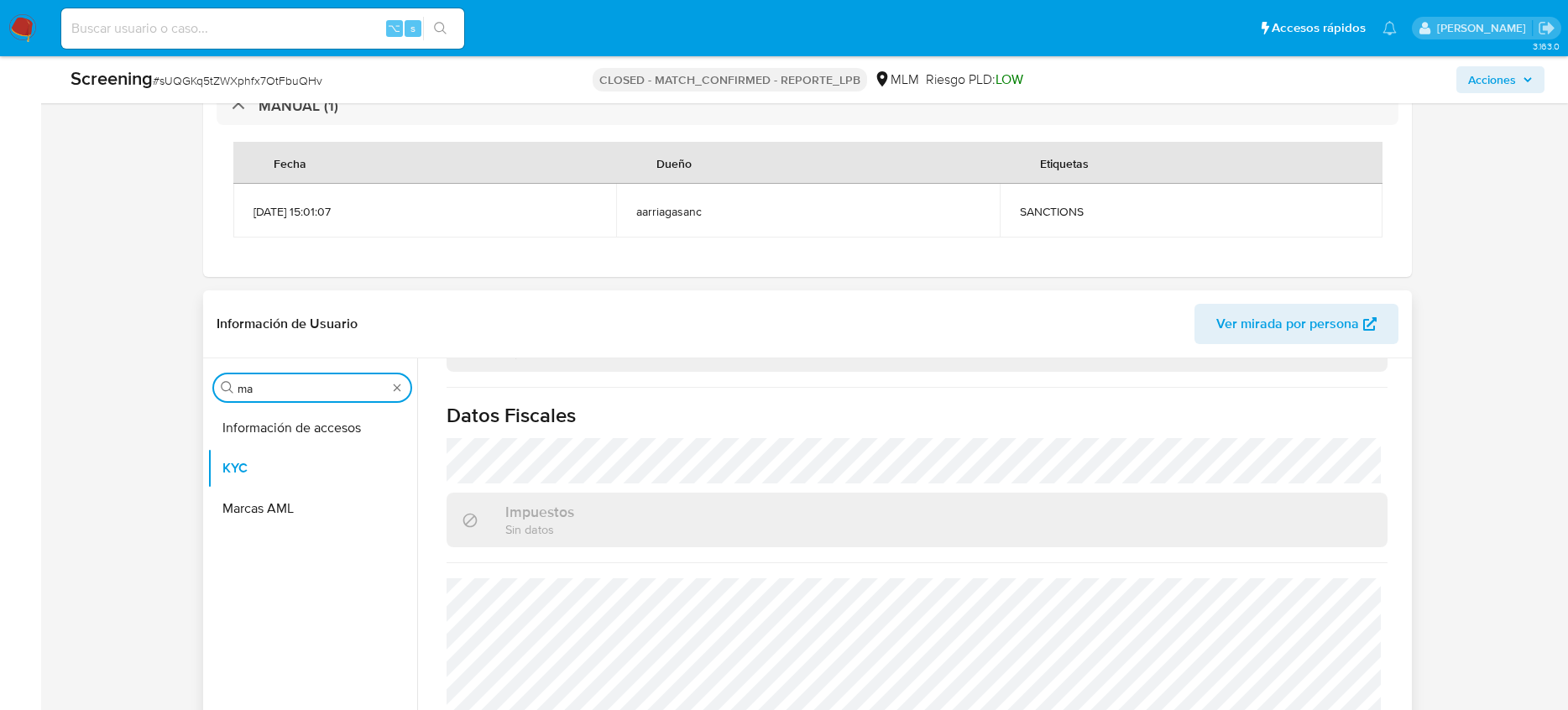
scroll to position [0, 0]
type input "marca"
click at [293, 466] on button "Marcas AML" at bounding box center [305, 468] width 196 height 40
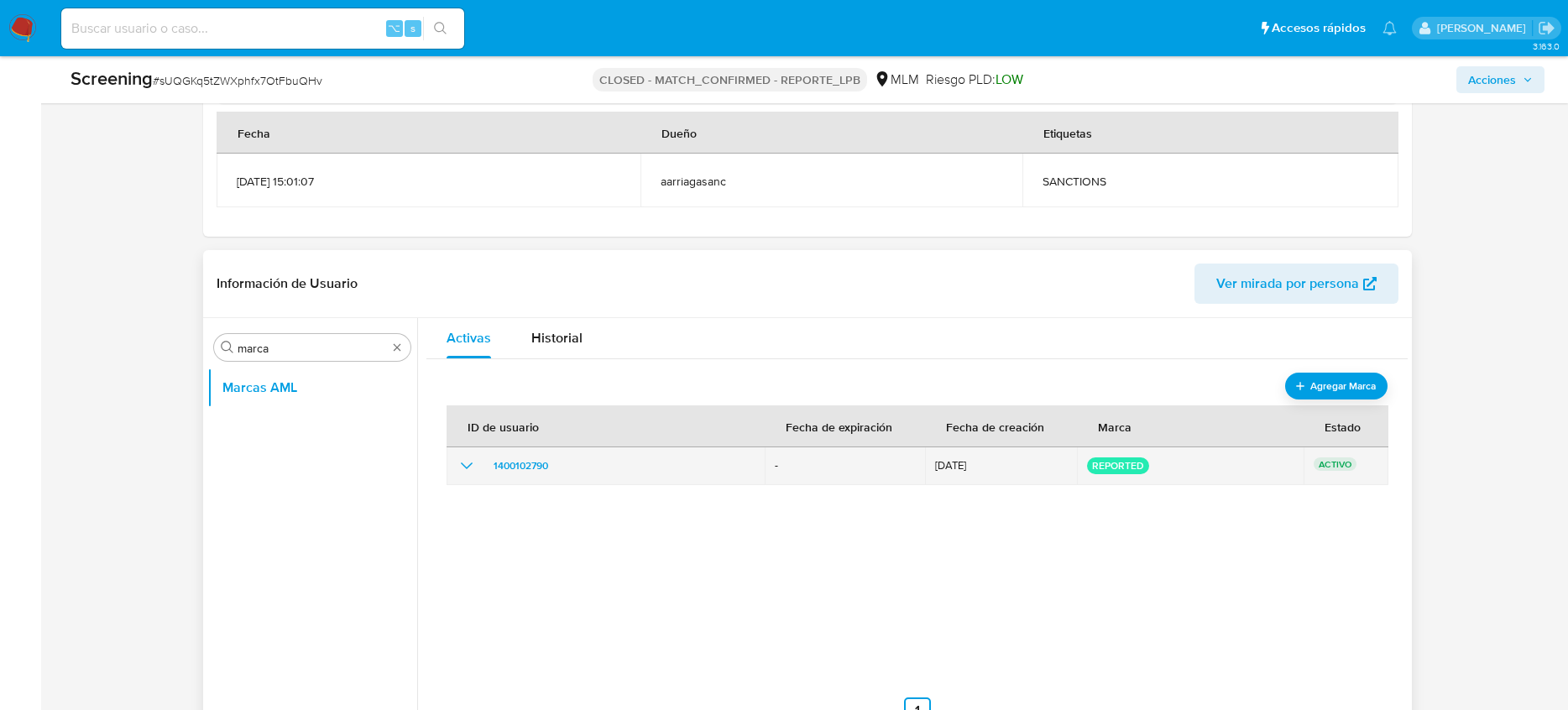
click at [451, 465] on td "1400102790" at bounding box center [606, 467] width 318 height 38
click at [455, 466] on td "1400102790" at bounding box center [606, 467] width 318 height 38
click at [460, 468] on icon "show_hidden_detail_by_id_1400102790" at bounding box center [467, 467] width 20 height 20
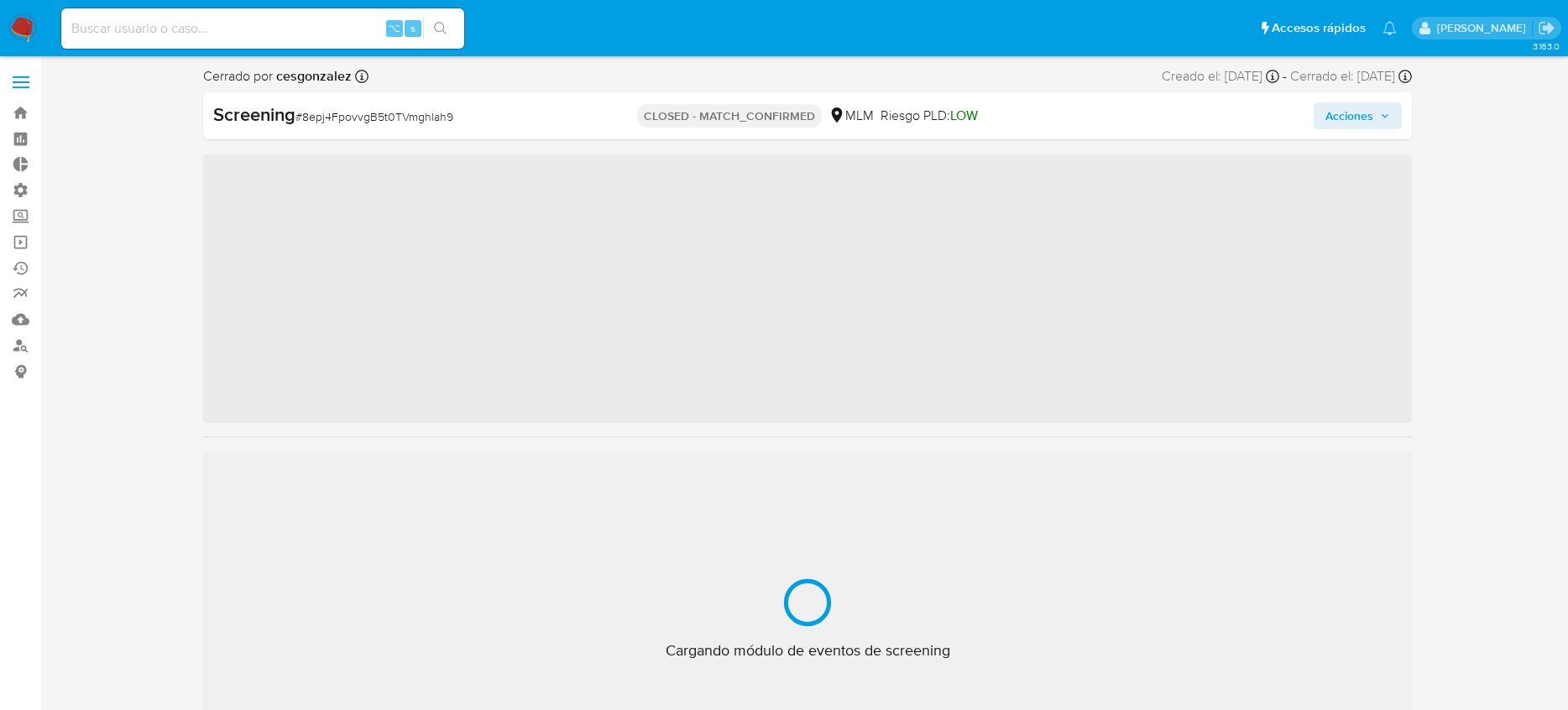
scroll to position [831, 0]
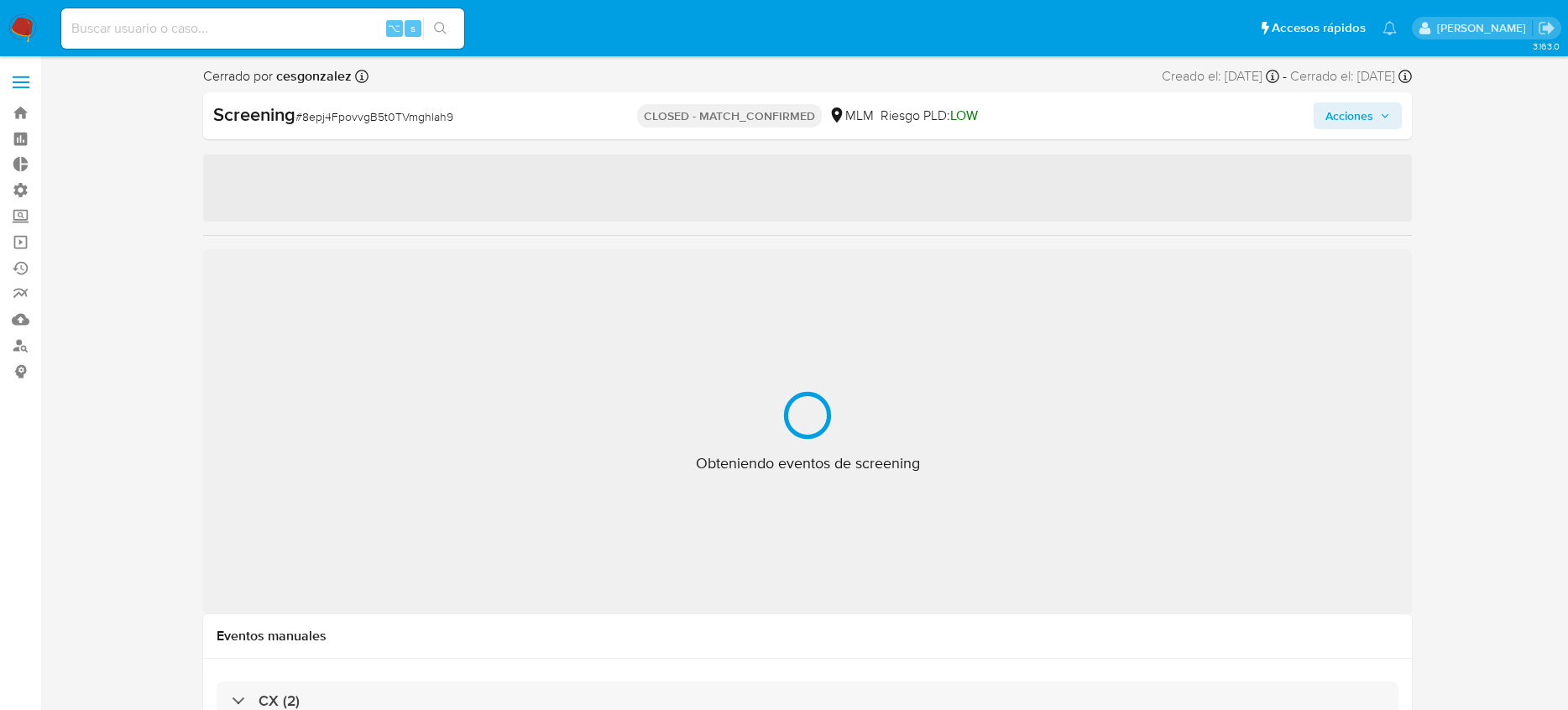
select select "10"
